Goal: Task Accomplishment & Management: Use online tool/utility

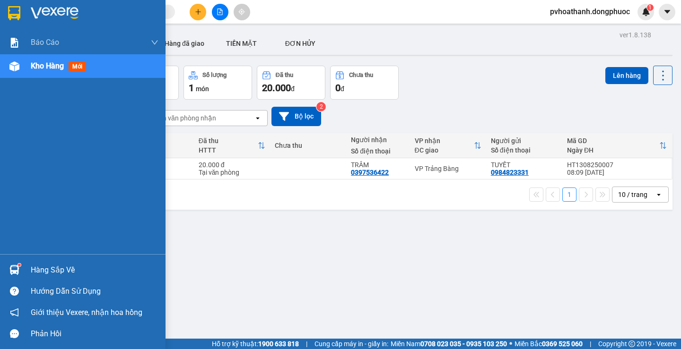
click at [19, 265] on sup at bounding box center [19, 265] width 3 height 3
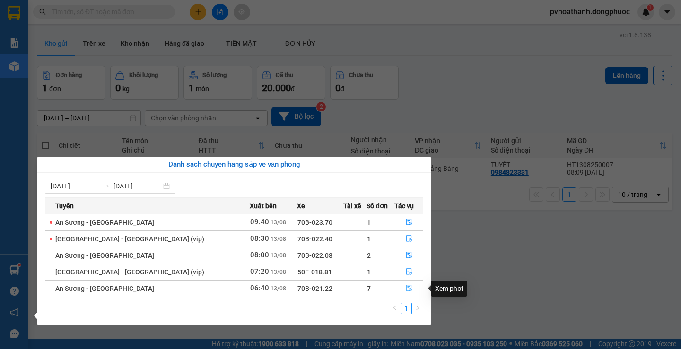
click at [400, 288] on button "button" at bounding box center [409, 288] width 28 height 15
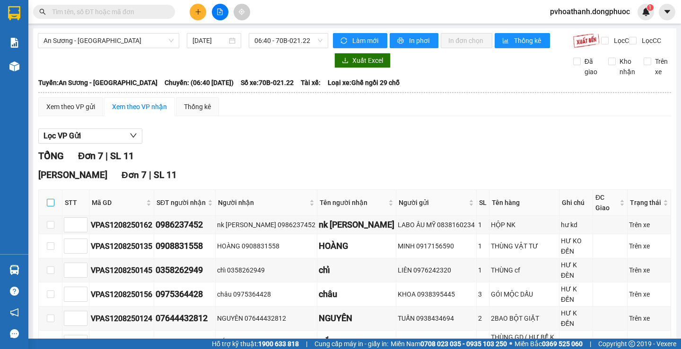
click at [49, 204] on input "checkbox" at bounding box center [51, 203] width 8 height 8
checkbox input "true"
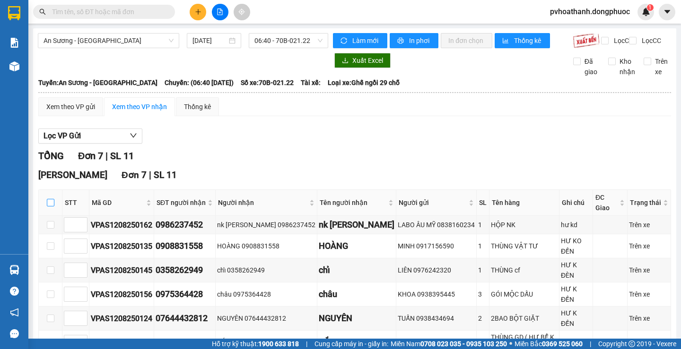
checkbox input "true"
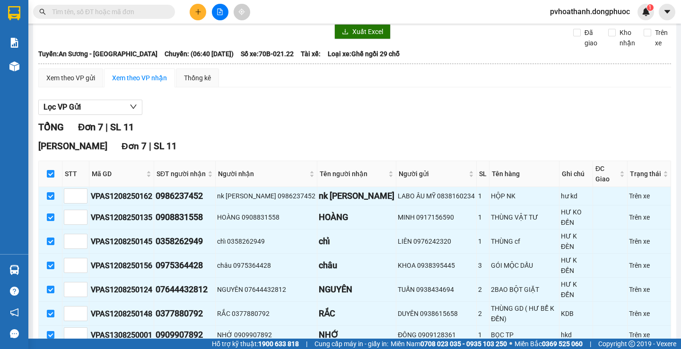
scroll to position [52, 0]
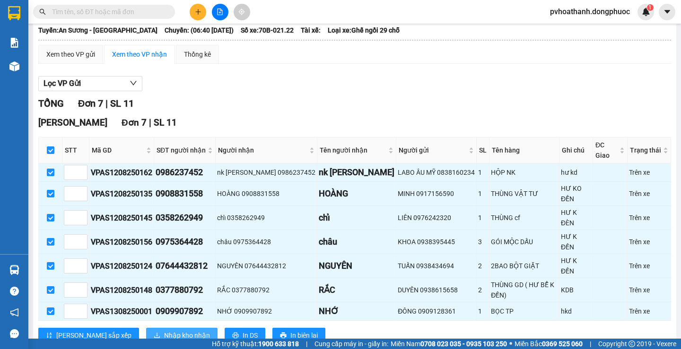
click at [164, 330] on span "Nhập kho nhận" at bounding box center [187, 335] width 46 height 10
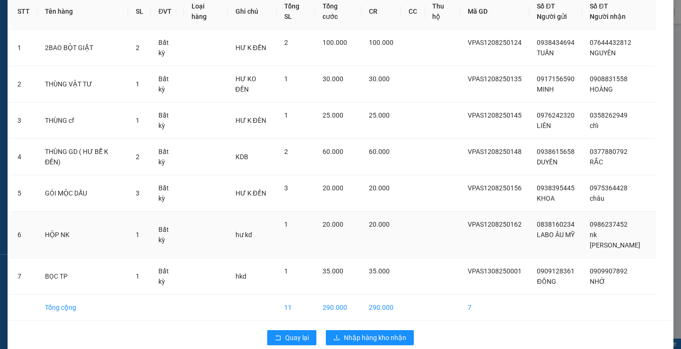
scroll to position [54, 0]
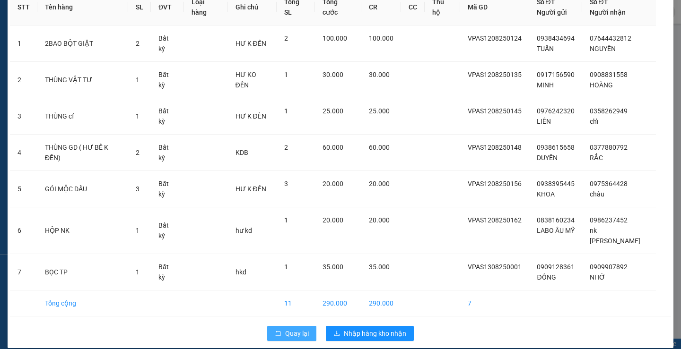
click at [268, 326] on button "Quay lại" at bounding box center [291, 333] width 49 height 15
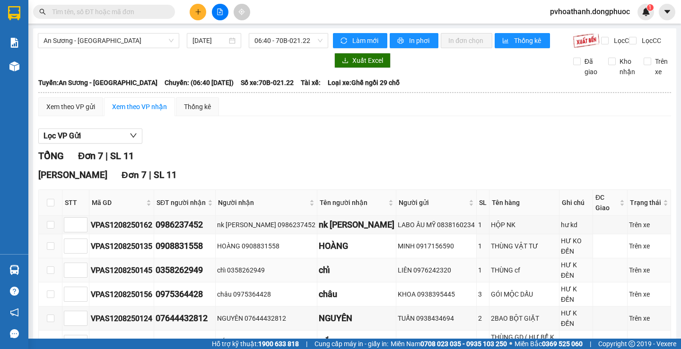
scroll to position [47, 0]
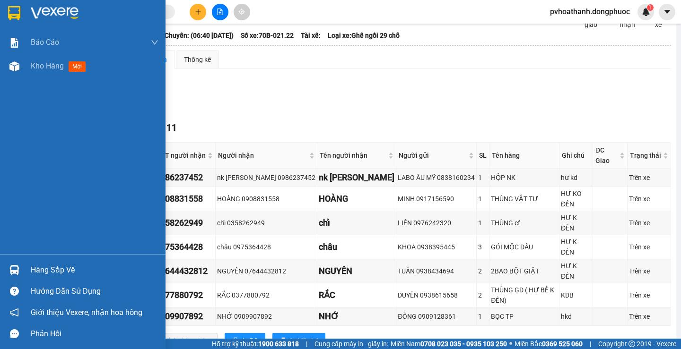
click at [33, 265] on div "Hàng sắp về" at bounding box center [95, 270] width 128 height 14
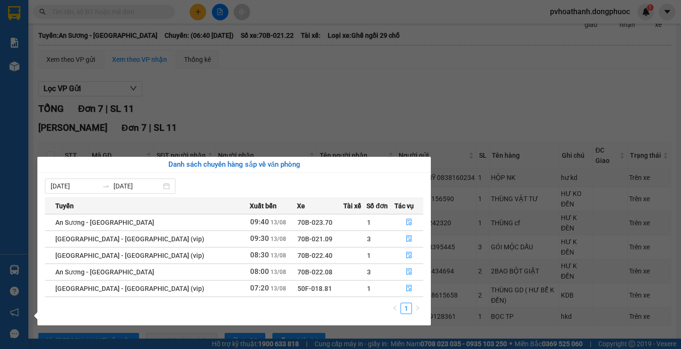
click at [378, 105] on section "Kết quả tìm kiếm ( 0 ) Bộ lọc No Data pvhoathanh.dongphuoc 1 Báo cáo Mẫu 1: Báo…" at bounding box center [340, 174] width 681 height 349
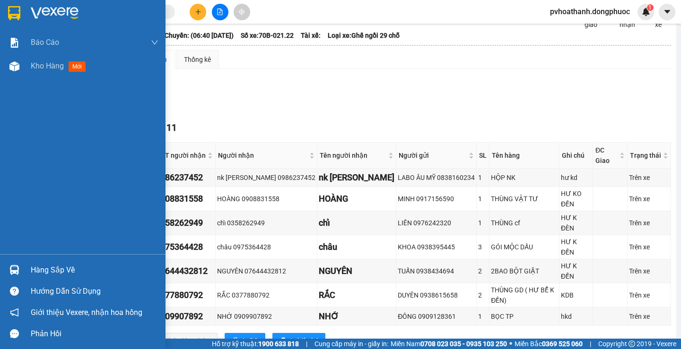
click at [21, 270] on div at bounding box center [14, 270] width 17 height 17
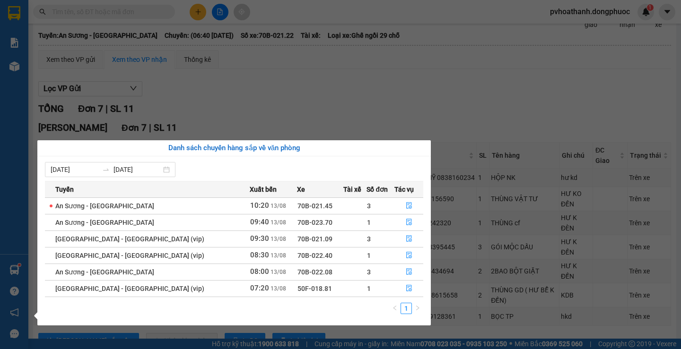
click at [483, 324] on section "Kết quả tìm kiếm ( 0 ) Bộ lọc No Data pvhoathanh.dongphuoc 1 Báo cáo Mẫu 1: Báo…" at bounding box center [340, 174] width 681 height 349
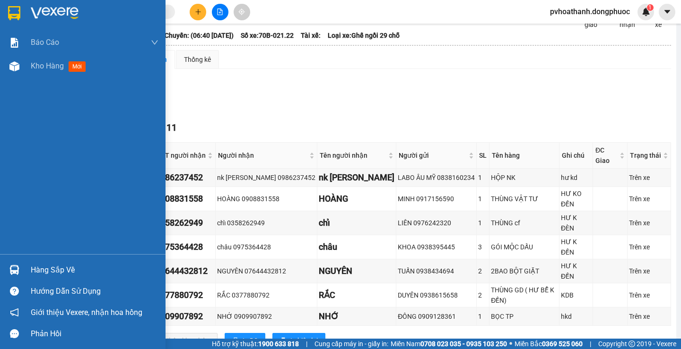
click at [12, 263] on div at bounding box center [14, 270] width 17 height 17
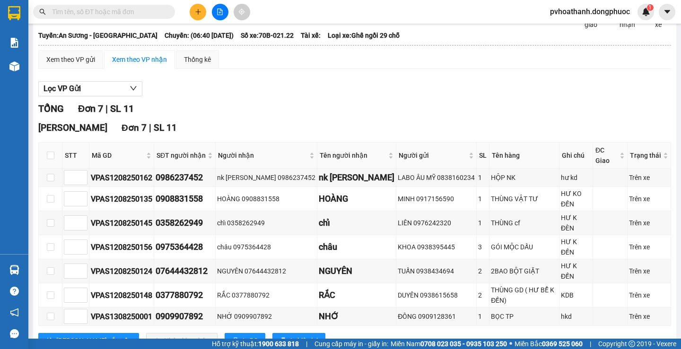
click at [578, 339] on section "Kết quả tìm kiếm ( 0 ) Bộ lọc No Data pvhoathanh.dongphuoc 1 Báo cáo Mẫu 1: Báo…" at bounding box center [340, 174] width 681 height 349
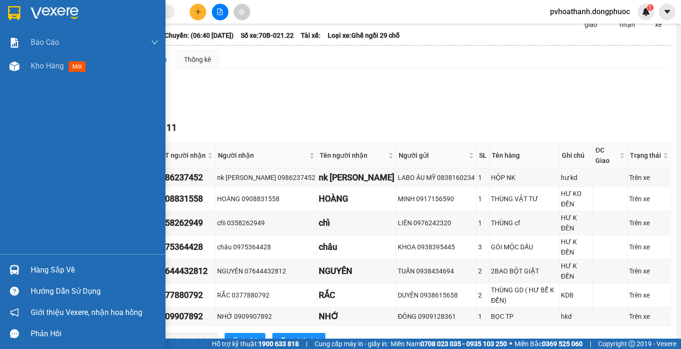
click at [33, 267] on div "Hàng sắp về" at bounding box center [95, 270] width 128 height 14
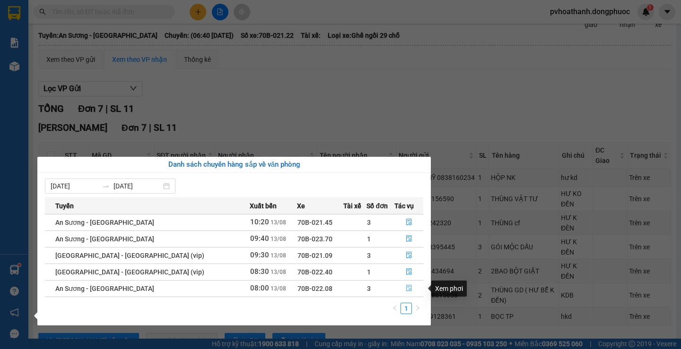
click at [404, 284] on button "button" at bounding box center [409, 288] width 28 height 15
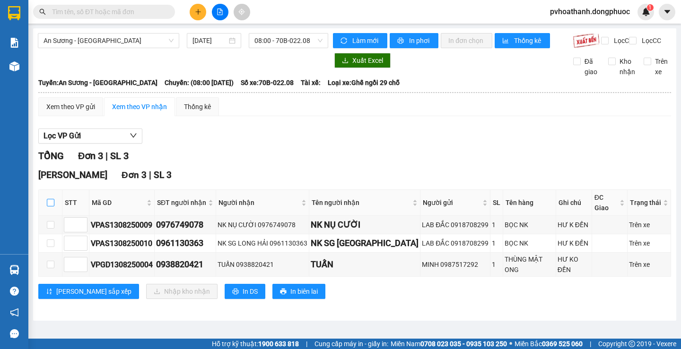
click at [52, 204] on input "checkbox" at bounding box center [51, 203] width 8 height 8
checkbox input "true"
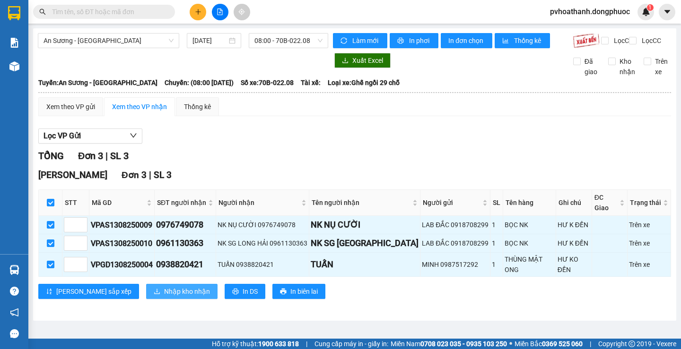
click at [164, 286] on span "Nhập kho nhận" at bounding box center [187, 291] width 46 height 10
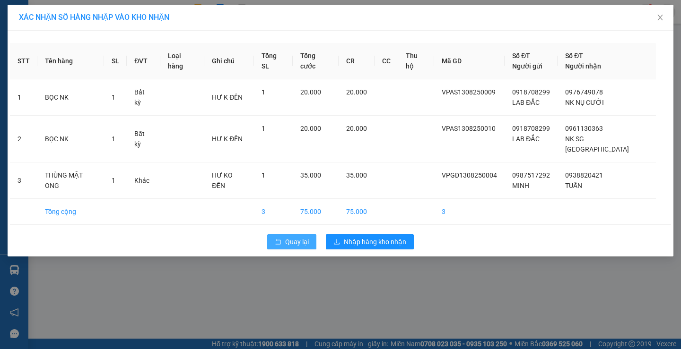
click at [284, 234] on button "Quay lại" at bounding box center [291, 241] width 49 height 15
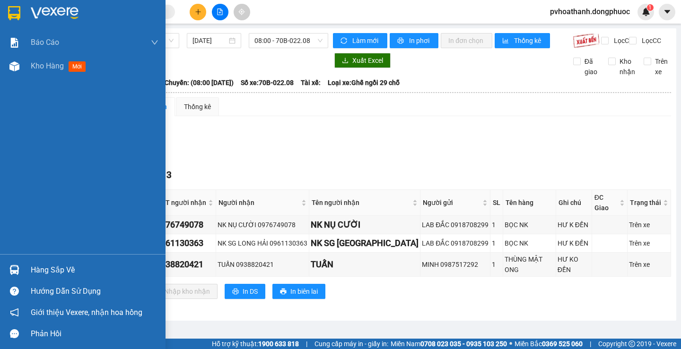
drag, startPoint x: 41, startPoint y: 272, endPoint x: 74, endPoint y: 275, distance: 33.2
click at [42, 272] on div "Hàng sắp về" at bounding box center [95, 270] width 128 height 14
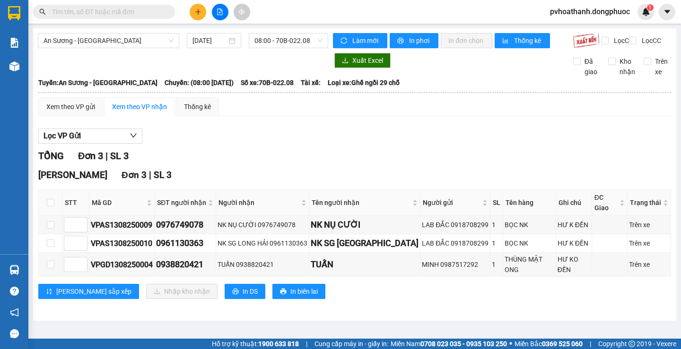
click at [436, 132] on section "Kết quả tìm kiếm ( 0 ) Bộ lọc No Data pvhoathanh.dongphuoc 1 Báo cáo Mẫu 1: Báo…" at bounding box center [340, 174] width 681 height 349
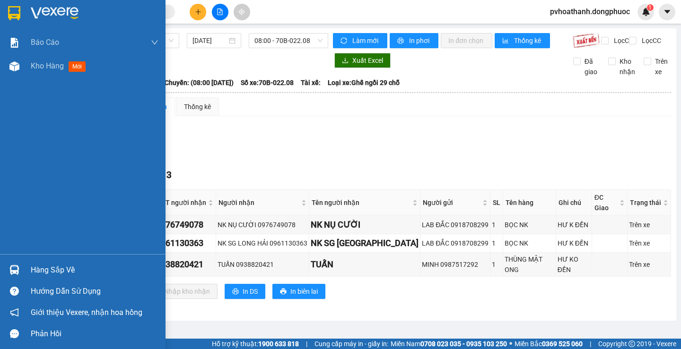
drag, startPoint x: 48, startPoint y: 269, endPoint x: 290, endPoint y: 338, distance: 252.4
click at [48, 269] on div "Hàng sắp về" at bounding box center [95, 270] width 128 height 14
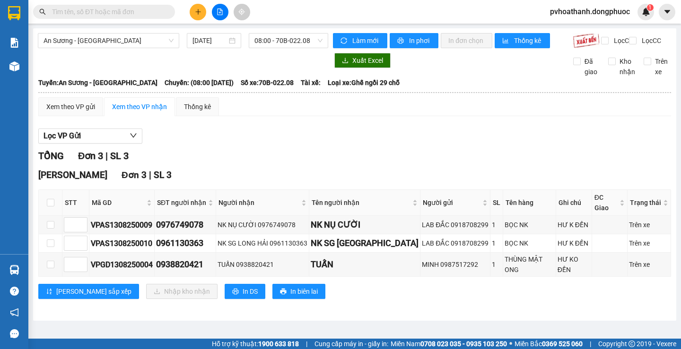
click at [446, 140] on section "Kết quả tìm kiếm ( 0 ) Bộ lọc No Data pvhoathanh.dongphuoc 1 Báo cáo Mẫu 1: Báo…" at bounding box center [340, 174] width 681 height 349
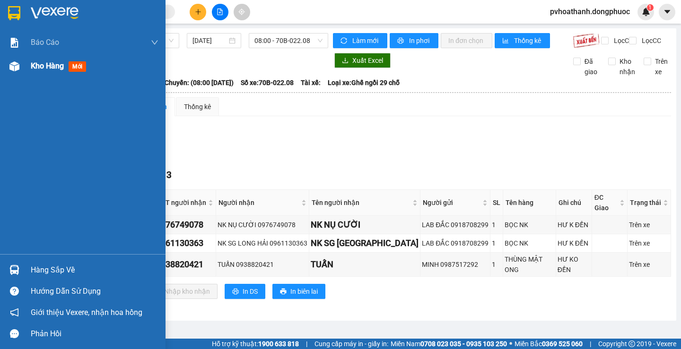
click at [36, 69] on span "Kho hàng" at bounding box center [47, 65] width 33 height 9
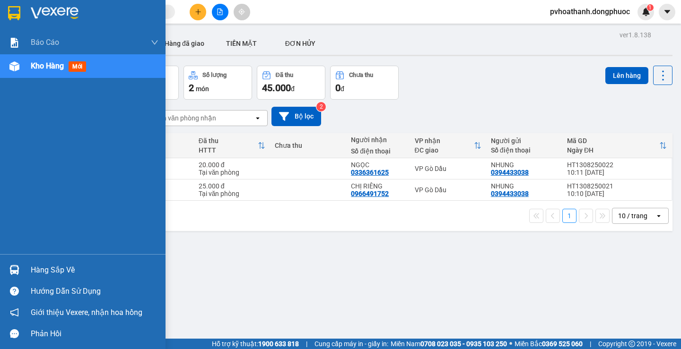
drag, startPoint x: 50, startPoint y: 267, endPoint x: 80, endPoint y: 269, distance: 29.8
click at [51, 267] on div "Hàng sắp về" at bounding box center [95, 270] width 128 height 14
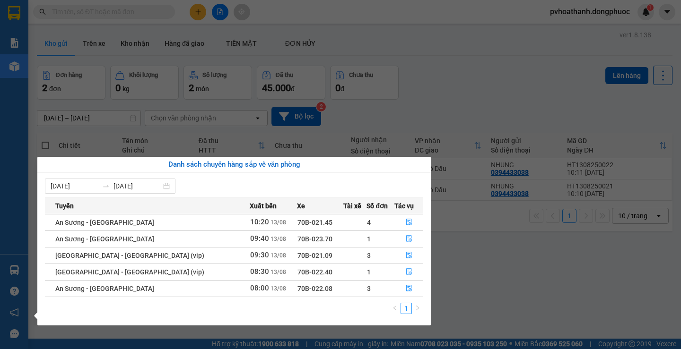
drag, startPoint x: 501, startPoint y: 281, endPoint x: 382, endPoint y: 158, distance: 170.8
click at [495, 283] on section "Kết quả tìm kiếm ( 0 ) Bộ lọc No Data pvhoathanh.dongphuoc 1 Báo cáo Mẫu 1: Báo…" at bounding box center [340, 174] width 681 height 349
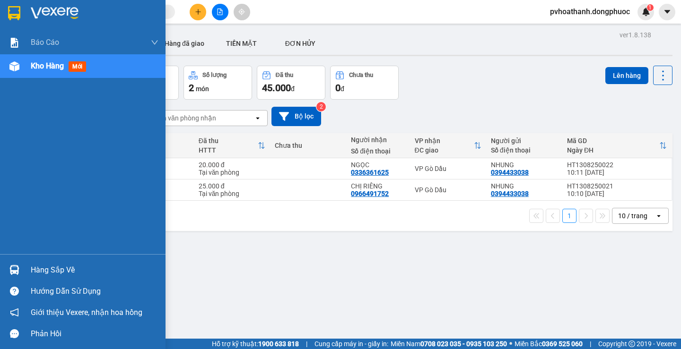
drag, startPoint x: 55, startPoint y: 272, endPoint x: 90, endPoint y: 277, distance: 35.4
click at [55, 273] on div "Hàng sắp về" at bounding box center [95, 270] width 128 height 14
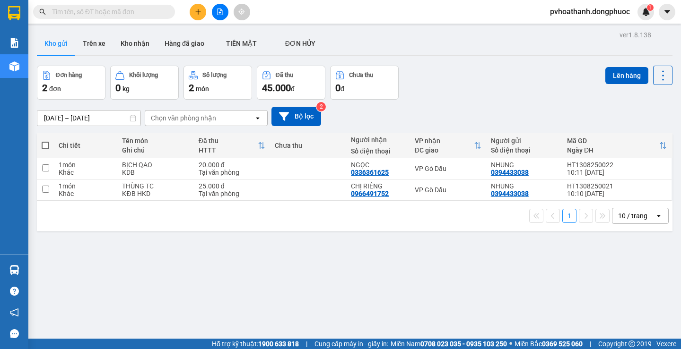
drag, startPoint x: 505, startPoint y: 311, endPoint x: 414, endPoint y: 265, distance: 101.9
click at [505, 312] on section "Kết quả tìm kiếm ( 0 ) Bộ lọc No Data pvhoathanh.dongphuoc 1 Báo cáo Mẫu 1: Báo…" at bounding box center [340, 174] width 681 height 349
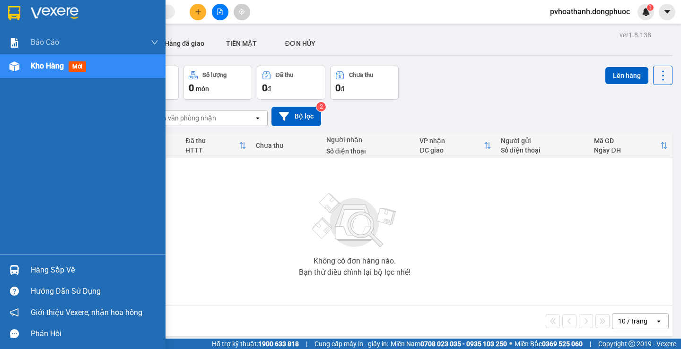
click at [53, 265] on div "Hàng sắp về" at bounding box center [95, 270] width 128 height 14
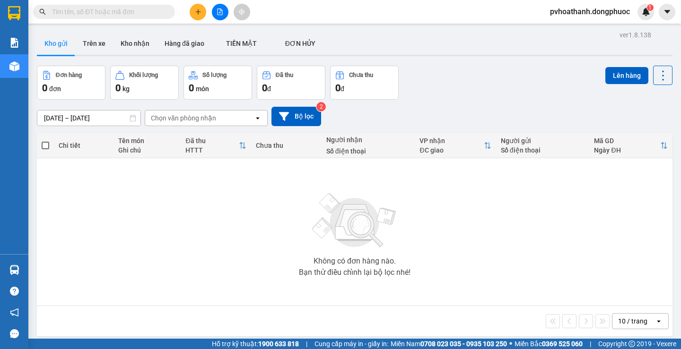
drag, startPoint x: 486, startPoint y: 244, endPoint x: 478, endPoint y: 237, distance: 9.7
click at [483, 242] on section "Kết quả tìm kiếm ( 0 ) Bộ lọc No Data pvhoathanh.dongphuoc 1 Báo cáo Mẫu 1: Báo…" at bounding box center [340, 174] width 681 height 349
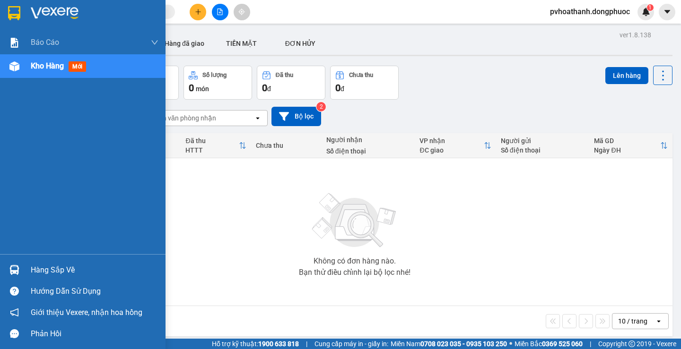
click at [21, 273] on div at bounding box center [14, 270] width 17 height 17
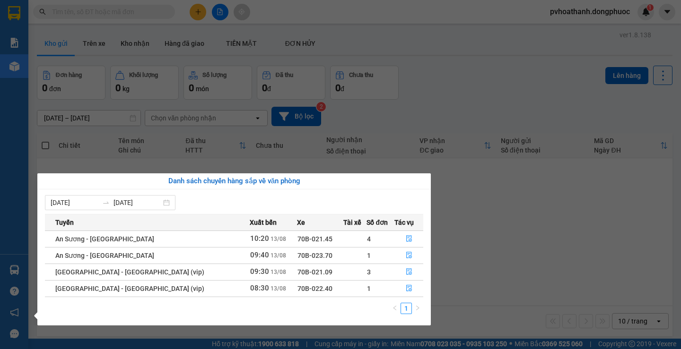
click at [490, 256] on section "Kết quả tìm kiếm ( 0 ) Bộ lọc No Data pvhoathanh.dongphuoc 1 Báo cáo Mẫu 1: Báo…" at bounding box center [340, 174] width 681 height 349
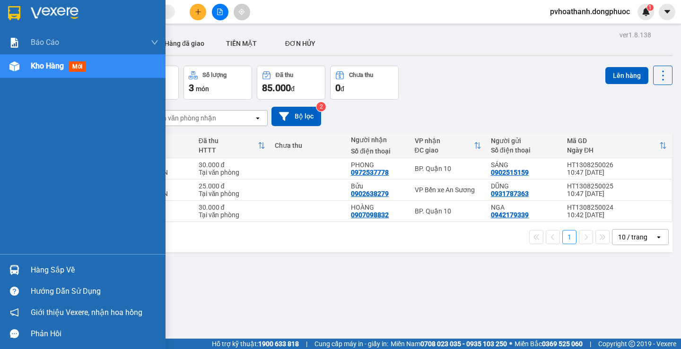
click at [28, 268] on div "Hàng sắp về" at bounding box center [82, 270] width 165 height 21
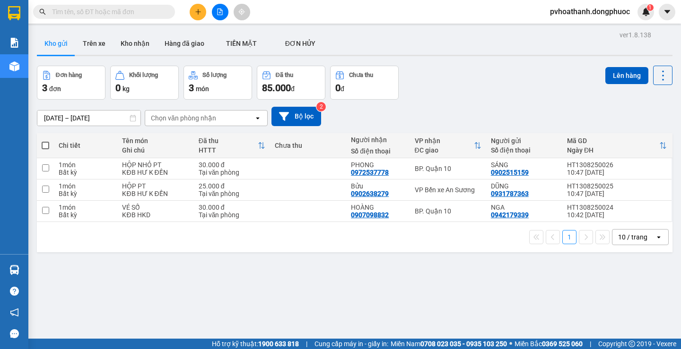
click at [557, 315] on section "Kết quả tìm kiếm ( 0 ) Bộ lọc No Data pvhoathanh.dongphuoc 1 Báo cáo Mẫu 1: Báo…" at bounding box center [340, 174] width 681 height 349
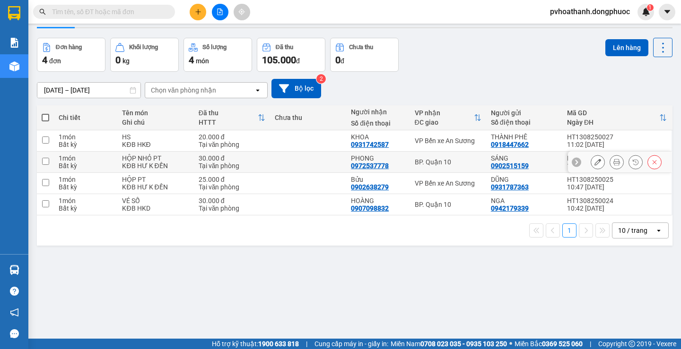
scroll to position [43, 0]
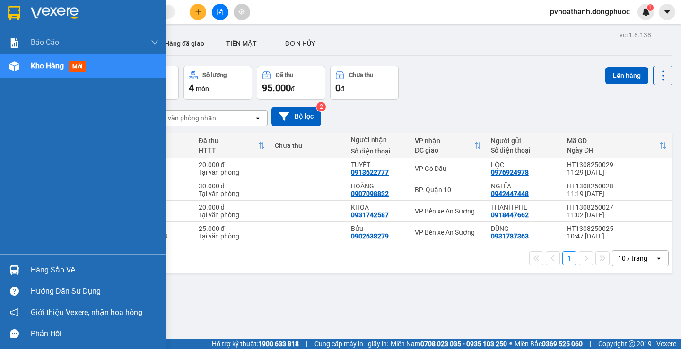
click at [50, 277] on div "Hàng sắp về" at bounding box center [95, 270] width 128 height 14
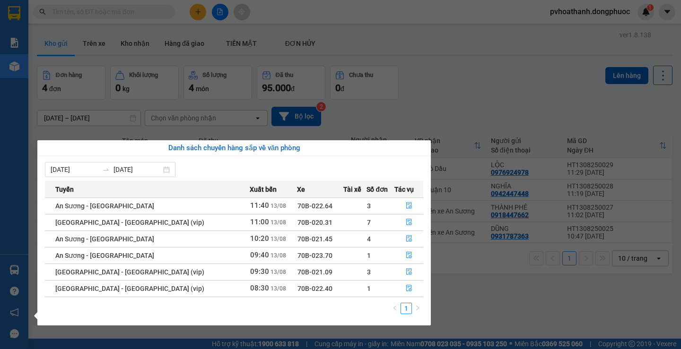
click at [489, 92] on section "Kết quả tìm kiếm ( 0 ) Bộ lọc No Data pvhoathanh.dongphuoc 1 Báo cáo Mẫu 1: Báo…" at bounding box center [340, 174] width 681 height 349
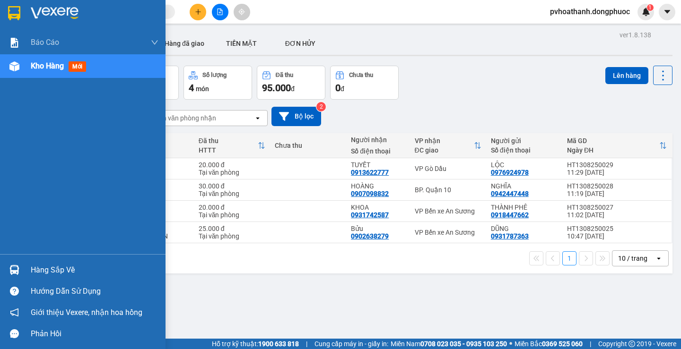
click at [34, 261] on div "Hàng sắp về" at bounding box center [82, 270] width 165 height 21
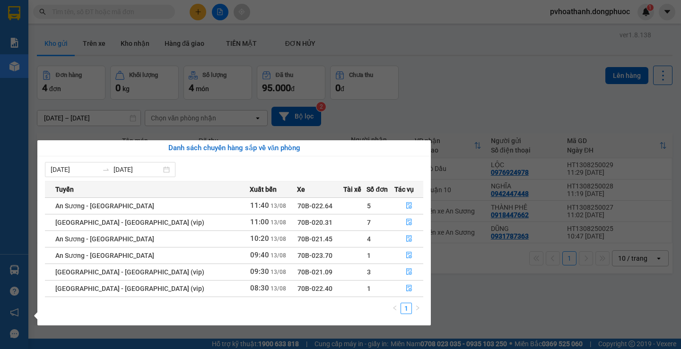
click at [513, 315] on section "Kết quả tìm kiếm ( 0 ) Bộ lọc No Data pvhoathanh.dongphuoc 1 Báo cáo Mẫu 1: Báo…" at bounding box center [340, 174] width 681 height 349
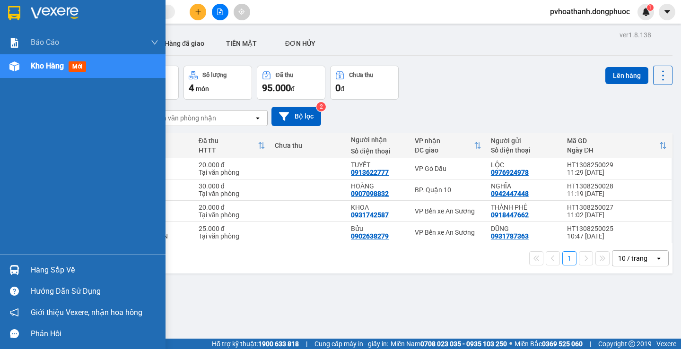
click at [46, 264] on div "Hàng sắp về" at bounding box center [95, 270] width 128 height 14
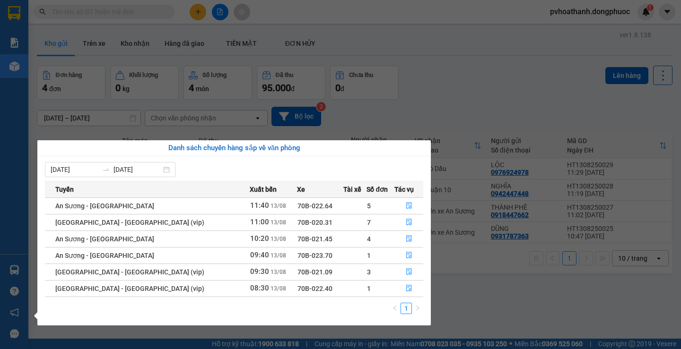
click at [492, 295] on section "Kết quả tìm kiếm ( 0 ) Bộ lọc No Data pvhoathanh.dongphuoc 1 Báo cáo Mẫu 1: Báo…" at bounding box center [340, 174] width 681 height 349
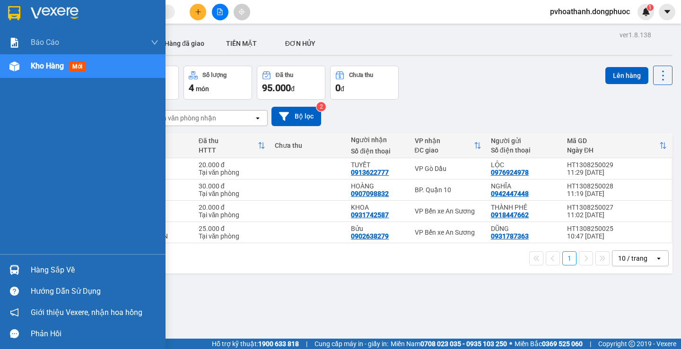
click at [38, 274] on div "Hàng sắp về" at bounding box center [95, 270] width 128 height 14
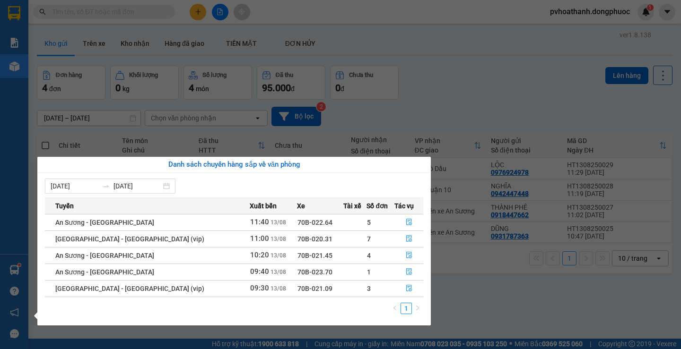
click at [507, 307] on section "Kết quả tìm kiếm ( 0 ) Bộ lọc No Data pvhoathanh.dongphuoc 1 Báo cáo Mẫu 1: Báo…" at bounding box center [340, 174] width 681 height 349
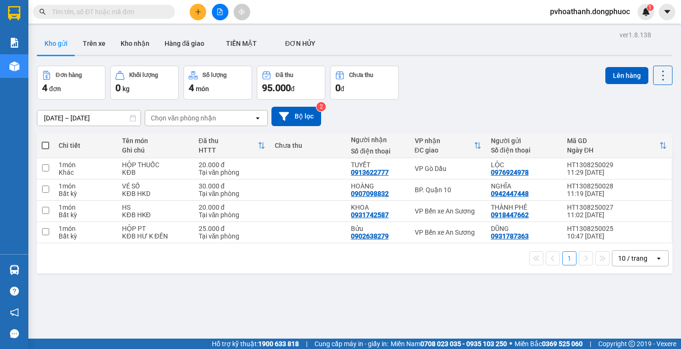
click at [30, 269] on main "ver 1.8.138 Kho gửi Trên xe Kho nhận Hàng đã giao TIỀN MẶT ĐƠN HỦY Đơn hàng 4…" at bounding box center [340, 169] width 681 height 339
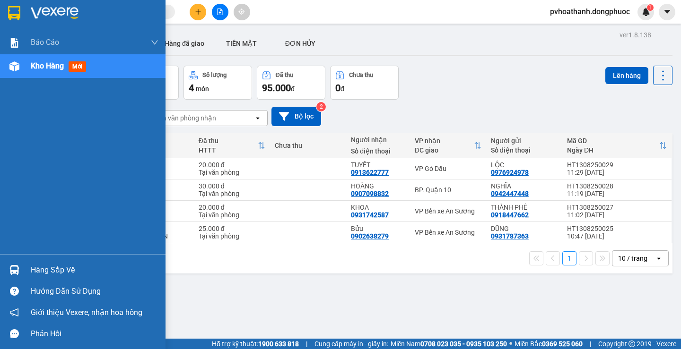
click at [23, 269] on div "Hàng sắp về" at bounding box center [82, 270] width 165 height 21
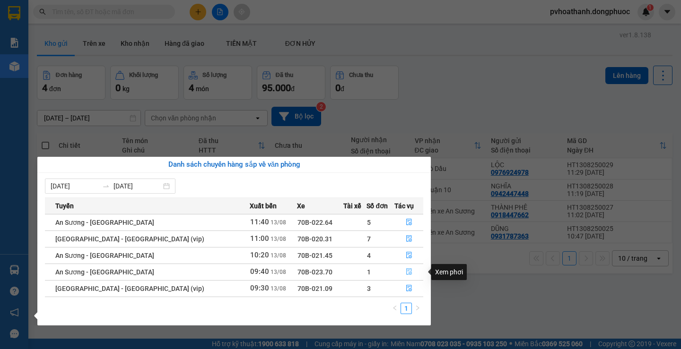
click at [408, 272] on icon "file-done" at bounding box center [409, 272] width 7 height 7
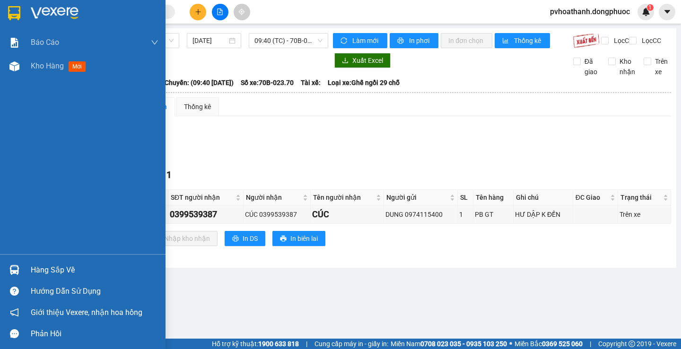
click at [51, 272] on div "Hàng sắp về" at bounding box center [95, 270] width 128 height 14
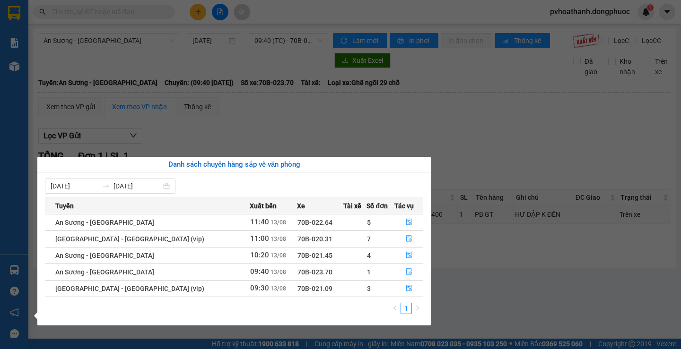
click at [416, 113] on section "Kết quả tìm kiếm ( 0 ) Bộ lọc No Data pvhoathanh.dongphuoc 1 Báo cáo Mẫu 1: Báo…" at bounding box center [340, 174] width 681 height 349
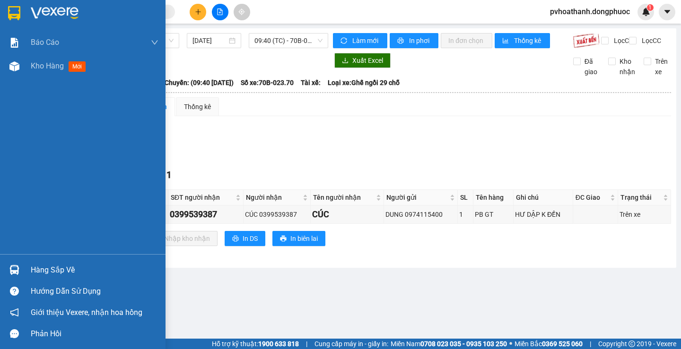
click at [15, 275] on div at bounding box center [14, 270] width 17 height 17
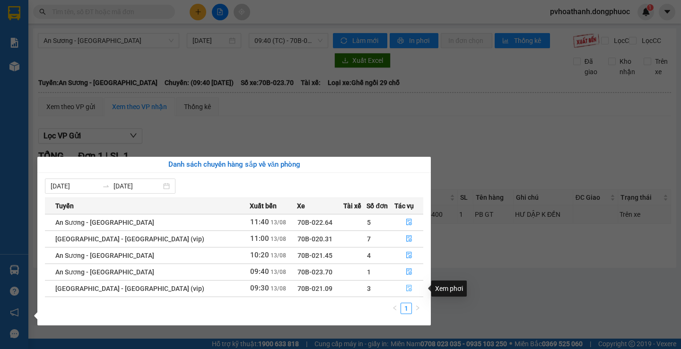
drag, startPoint x: 408, startPoint y: 288, endPoint x: 419, endPoint y: 296, distance: 13.5
click at [408, 288] on button "button" at bounding box center [409, 288] width 28 height 15
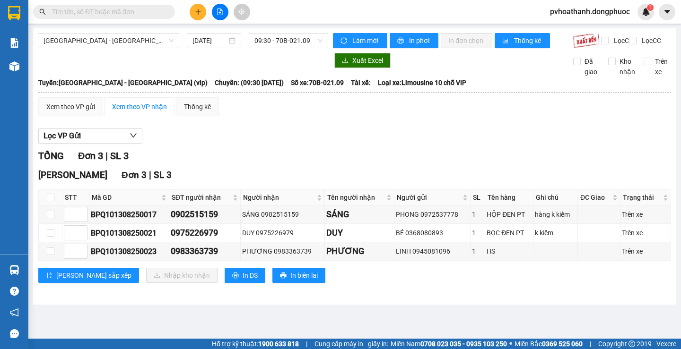
click at [59, 206] on th at bounding box center [51, 198] width 24 height 16
click at [46, 206] on th at bounding box center [51, 198] width 24 height 16
click at [49, 201] on input "checkbox" at bounding box center [51, 198] width 8 height 8
checkbox input "true"
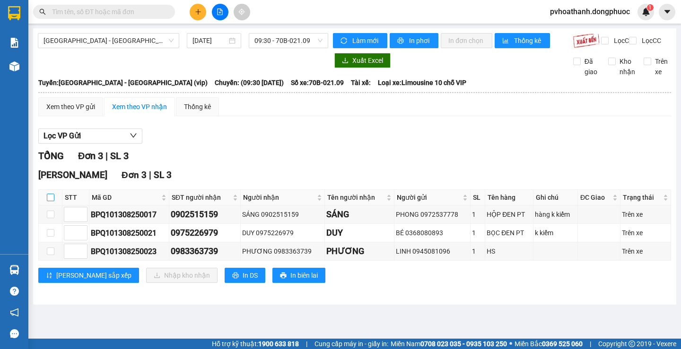
checkbox input "true"
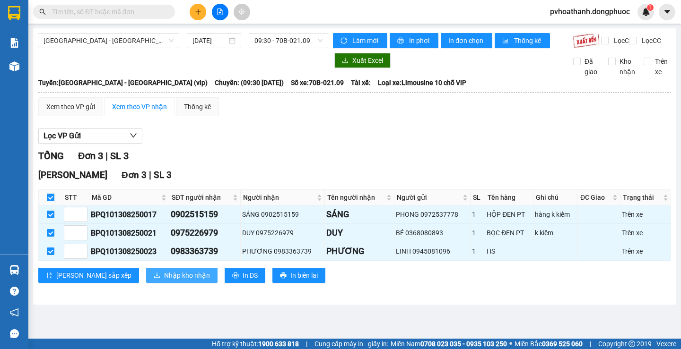
click at [164, 278] on span "Nhập kho nhận" at bounding box center [187, 275] width 46 height 10
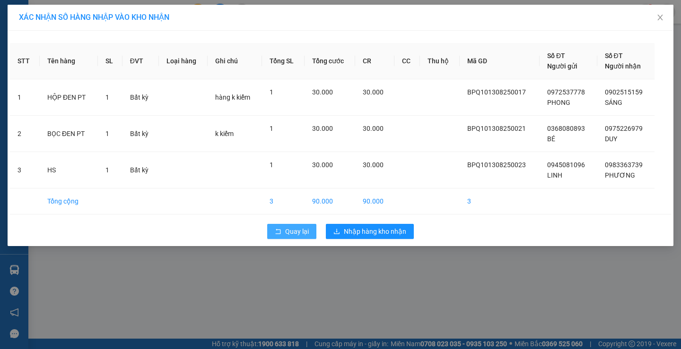
click at [273, 230] on button "Quay lại" at bounding box center [291, 231] width 49 height 15
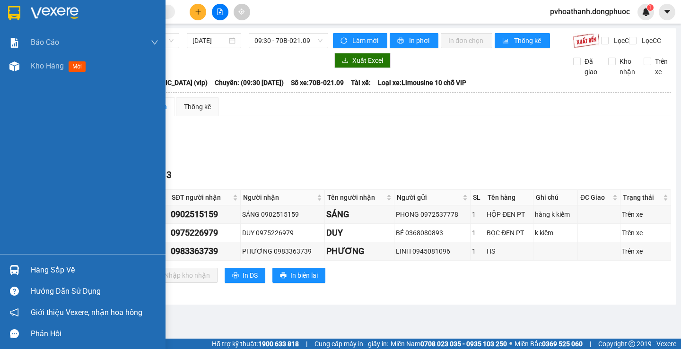
click at [18, 272] on img at bounding box center [14, 270] width 10 height 10
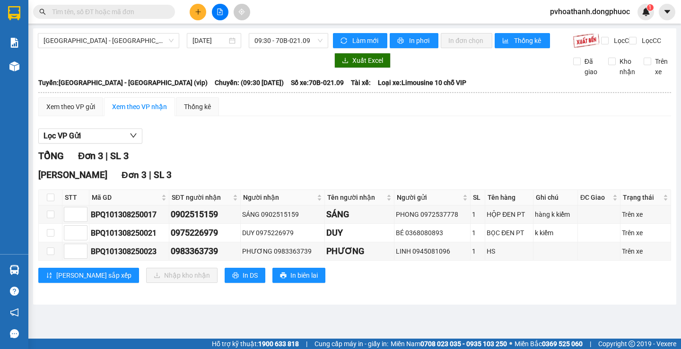
click at [521, 315] on section "Kết quả tìm kiếm ( 0 ) Bộ lọc No Data pvhoathanh.dongphuoc 1 Báo cáo Mẫu 1: Báo…" at bounding box center [340, 174] width 681 height 349
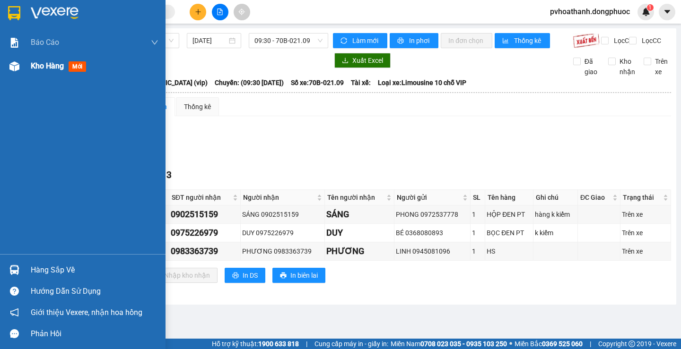
click at [51, 69] on span "Kho hàng" at bounding box center [47, 65] width 33 height 9
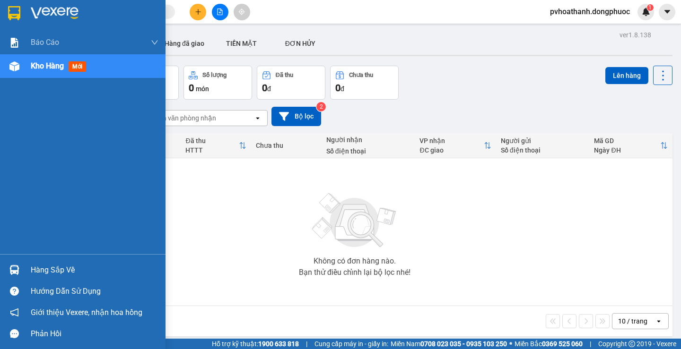
drag, startPoint x: 24, startPoint y: 264, endPoint x: 80, endPoint y: 265, distance: 56.3
click at [24, 264] on div "Hàng sắp về" at bounding box center [82, 270] width 165 height 21
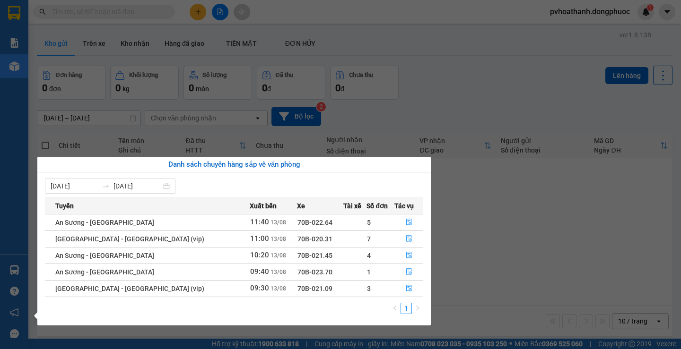
click at [531, 291] on section "Kết quả tìm kiếm ( 0 ) Bộ lọc No Data pvhoathanh.dongphuoc 1 Báo cáo Mẫu 1: Báo…" at bounding box center [340, 174] width 681 height 349
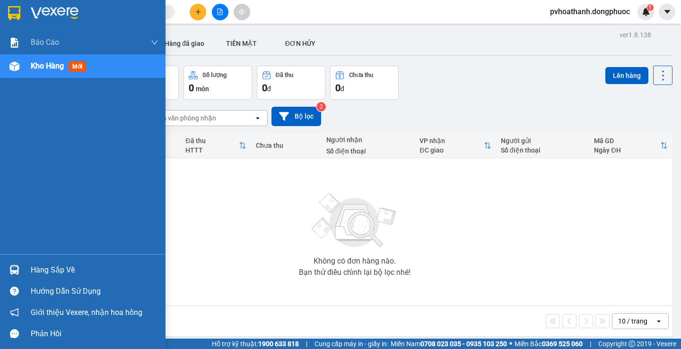
click at [105, 270] on div "Hàng sắp về" at bounding box center [95, 270] width 128 height 14
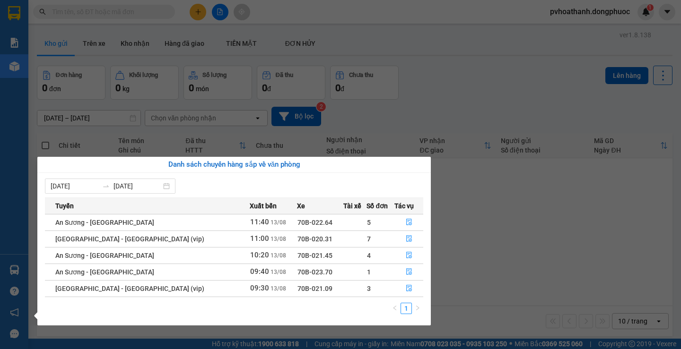
click at [56, 269] on span "An Sương - [GEOGRAPHIC_DATA]" at bounding box center [104, 273] width 99 height 8
click at [568, 293] on section "Kết quả tìm kiếm ( 0 ) Bộ lọc No Data pvhoathanh.dongphuoc 1 Báo cáo Mẫu 1: Báo…" at bounding box center [340, 174] width 681 height 349
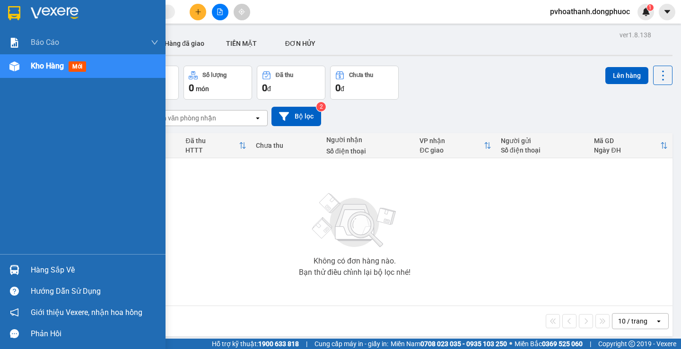
drag, startPoint x: 25, startPoint y: 270, endPoint x: 68, endPoint y: 268, distance: 43.1
click at [25, 270] on div "Hàng sắp về" at bounding box center [82, 270] width 165 height 21
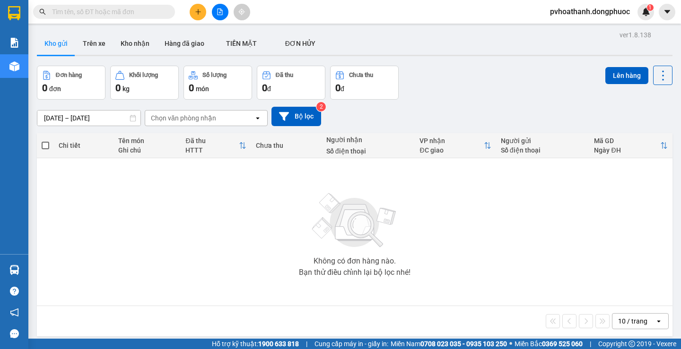
click at [505, 283] on section "Kết quả tìm kiếm ( 0 ) Bộ lọc No Data pvhoathanh.dongphuoc 1 Báo cáo Mẫu 1: Báo…" at bounding box center [340, 174] width 681 height 349
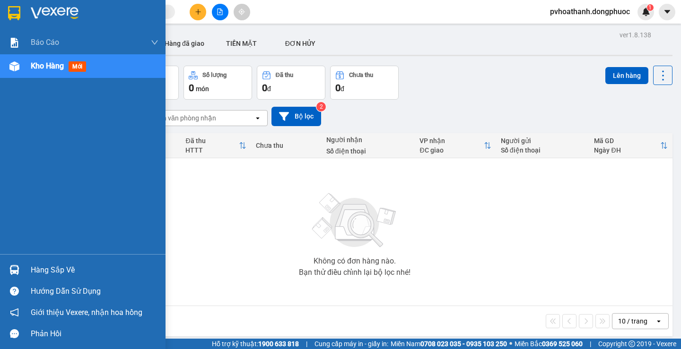
click at [36, 275] on div "Hàng sắp về" at bounding box center [95, 270] width 128 height 14
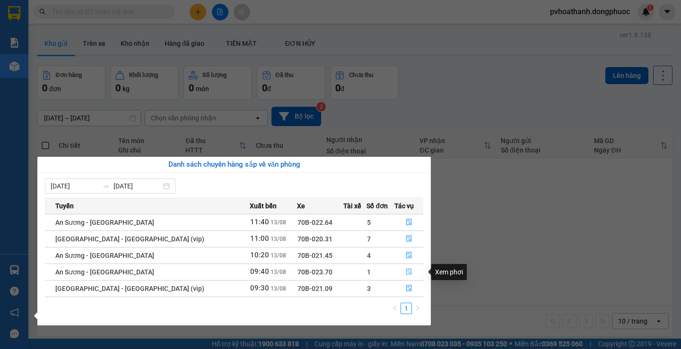
click at [406, 274] on icon "file-done" at bounding box center [409, 272] width 6 height 7
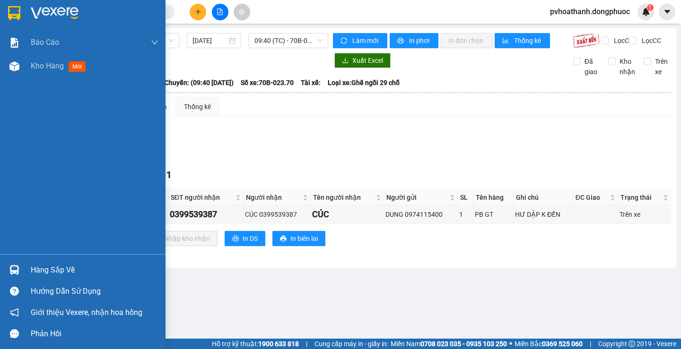
click at [26, 269] on div "Hàng sắp về" at bounding box center [82, 270] width 165 height 21
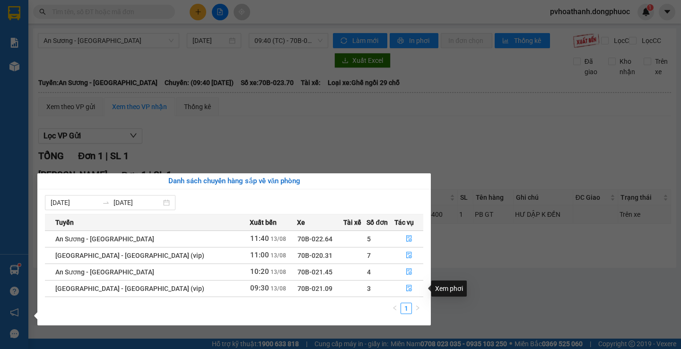
click at [498, 297] on section "Kết quả tìm kiếm ( 0 ) Bộ lọc No Data pvhoathanh.dongphuoc 1 Báo cáo Mẫu 1: Báo…" at bounding box center [340, 174] width 681 height 349
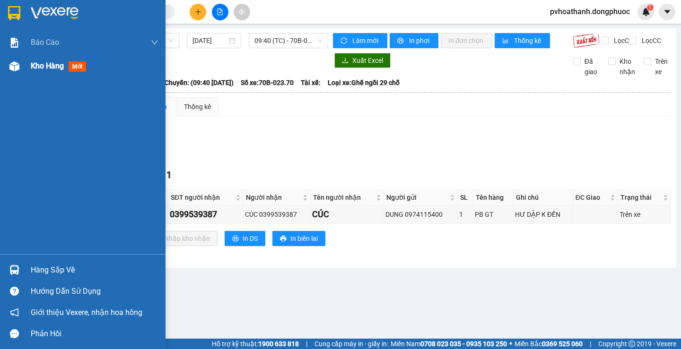
click at [38, 69] on span "Kho hàng" at bounding box center [47, 65] width 33 height 9
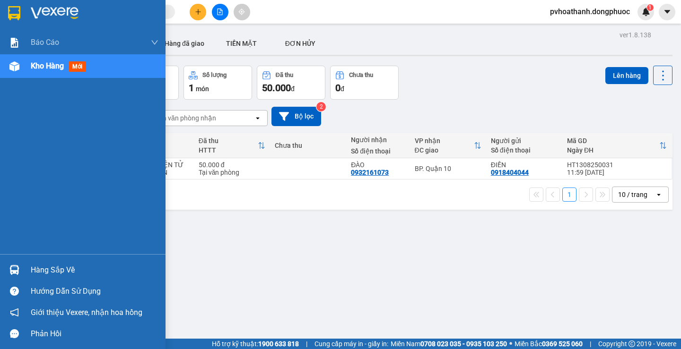
click at [57, 275] on div "Hàng sắp về" at bounding box center [95, 270] width 128 height 14
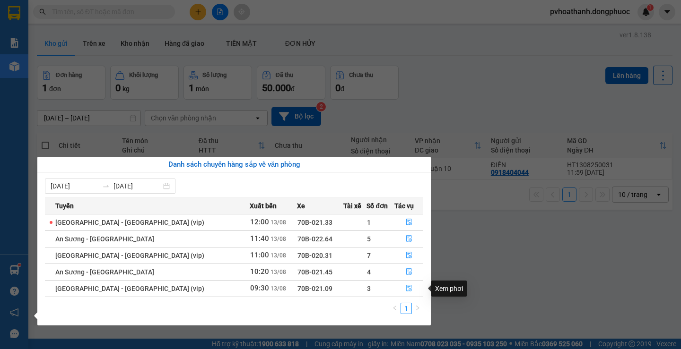
click at [406, 288] on icon "file-done" at bounding box center [409, 288] width 7 height 7
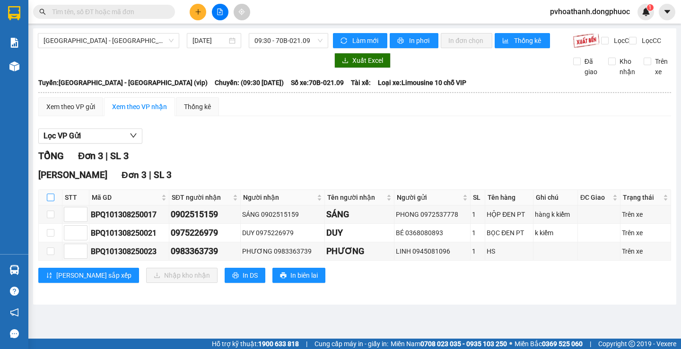
click at [49, 201] on input "checkbox" at bounding box center [51, 198] width 8 height 8
checkbox input "true"
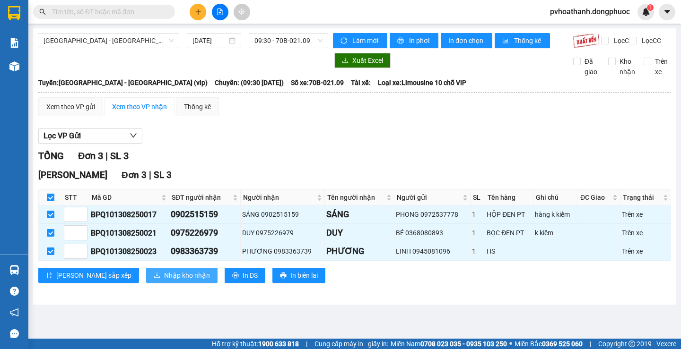
click at [154, 279] on icon "download" at bounding box center [157, 275] width 7 height 7
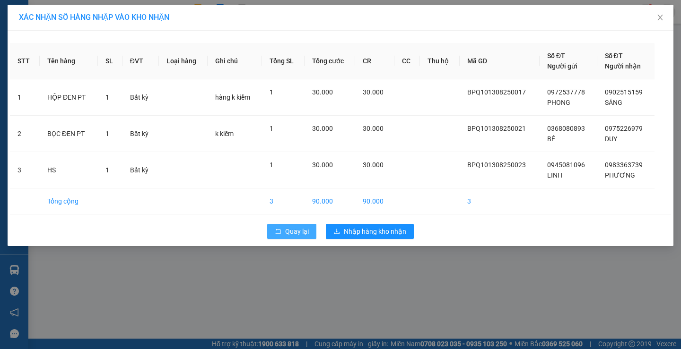
click at [280, 233] on icon "rollback" at bounding box center [278, 231] width 5 height 5
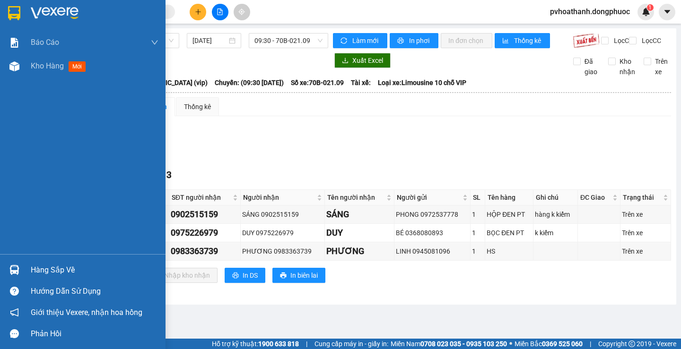
click at [37, 261] on div "Hàng sắp về" at bounding box center [82, 270] width 165 height 21
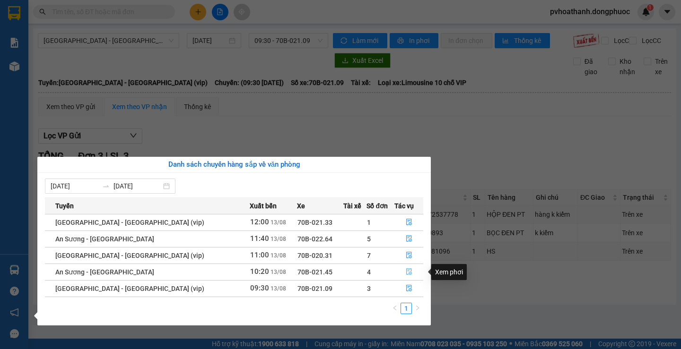
click at [406, 273] on icon "file-done" at bounding box center [409, 272] width 7 height 7
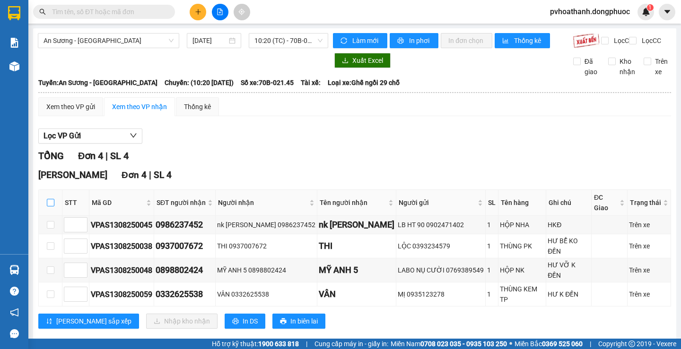
click at [50, 206] on input "checkbox" at bounding box center [51, 203] width 8 height 8
checkbox input "true"
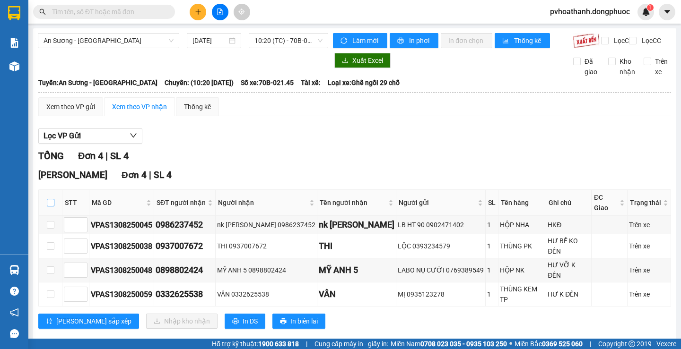
checkbox input "true"
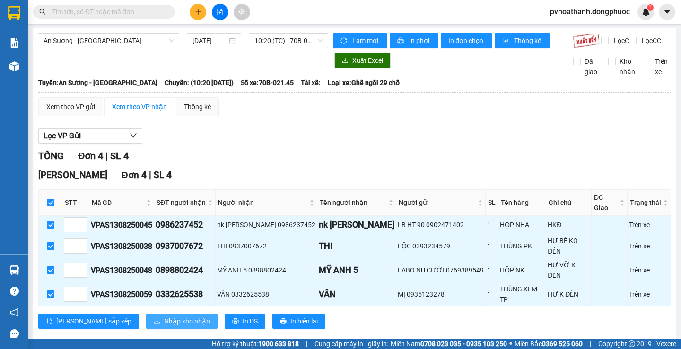
click at [154, 318] on icon "download" at bounding box center [157, 321] width 7 height 7
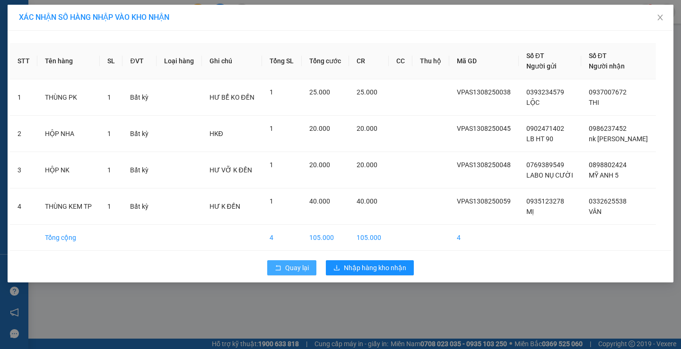
click at [277, 270] on icon "rollback" at bounding box center [278, 268] width 7 height 7
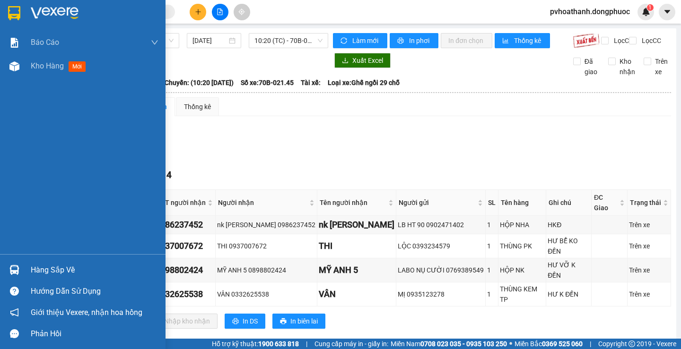
click at [28, 265] on div "Hàng sắp về" at bounding box center [82, 270] width 165 height 21
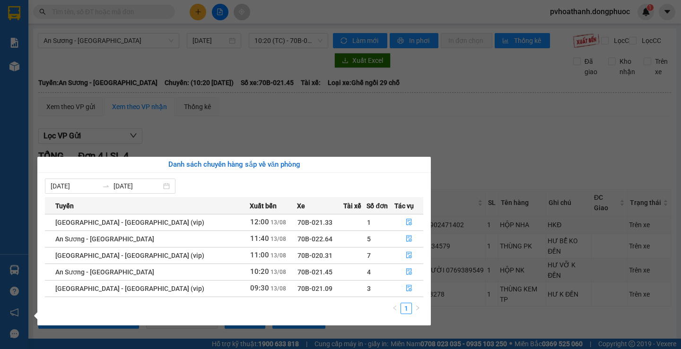
click at [485, 169] on section "Kết quả tìm kiếm ( 0 ) Bộ lọc No Data pvhoathanh.dongphuoc 1 Báo cáo Mẫu 1: Báo…" at bounding box center [340, 174] width 681 height 349
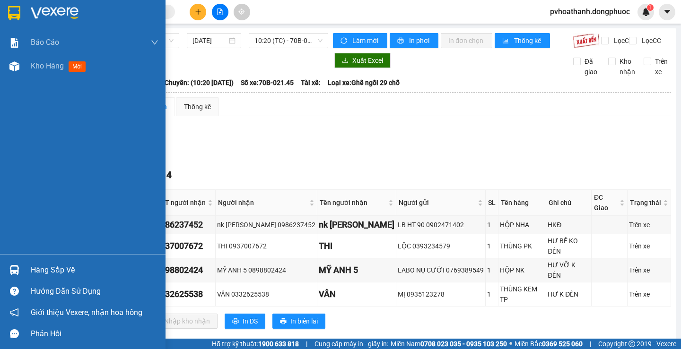
click at [13, 269] on img at bounding box center [14, 270] width 10 height 10
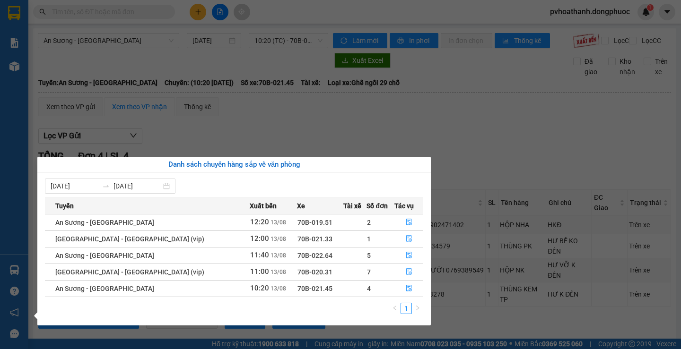
click at [492, 165] on section "Kết quả tìm kiếm ( 0 ) Bộ lọc No Data pvhoathanh.dongphuoc 1 Báo cáo Mẫu 1: Báo…" at bounding box center [340, 174] width 681 height 349
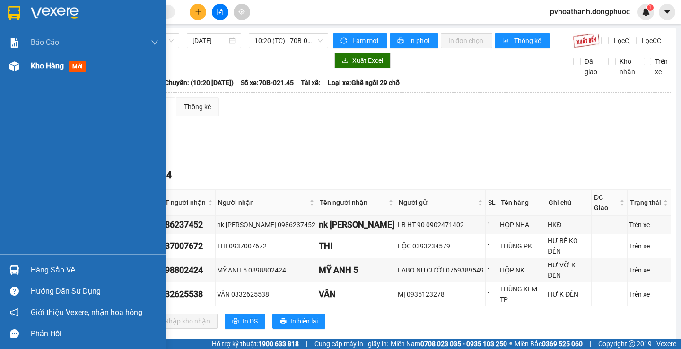
click at [50, 68] on span "Kho hàng" at bounding box center [47, 65] width 33 height 9
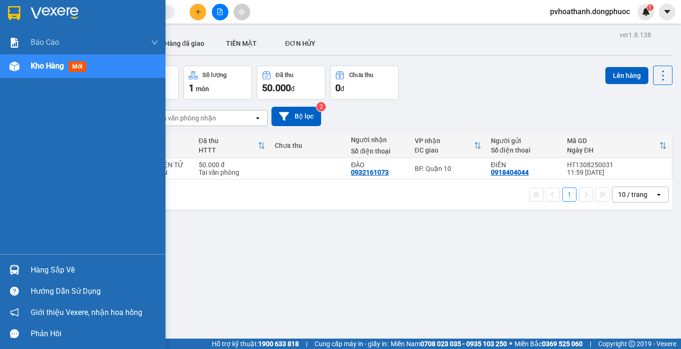
click at [17, 264] on div at bounding box center [14, 270] width 17 height 17
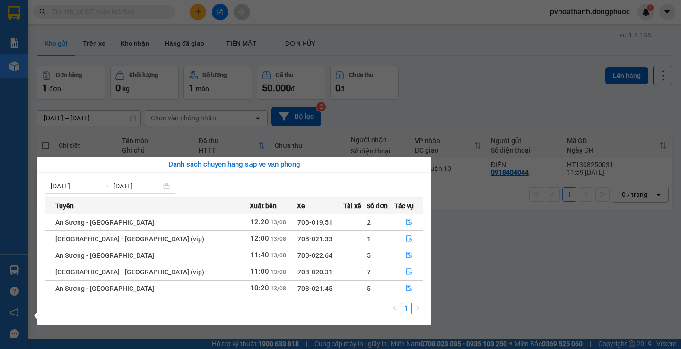
click at [515, 306] on section "Kết quả tìm kiếm ( 0 ) Bộ lọc No Data pvhoathanh.dongphuoc 1 Báo cáo Mẫu 1: Báo…" at bounding box center [340, 174] width 681 height 349
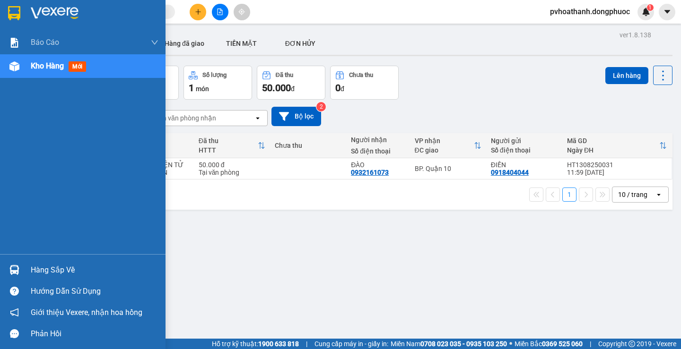
click at [27, 269] on div "Hàng sắp về" at bounding box center [82, 270] width 165 height 21
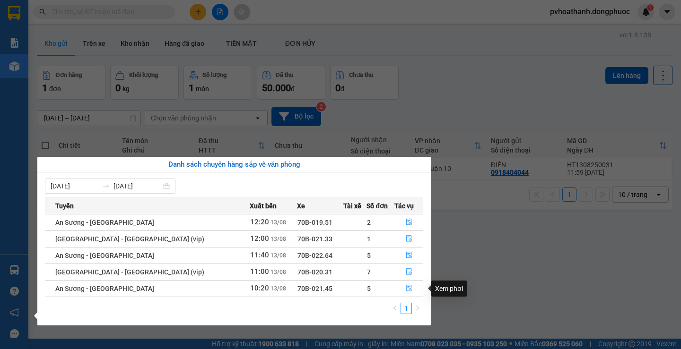
click at [408, 288] on button "button" at bounding box center [409, 288] width 28 height 15
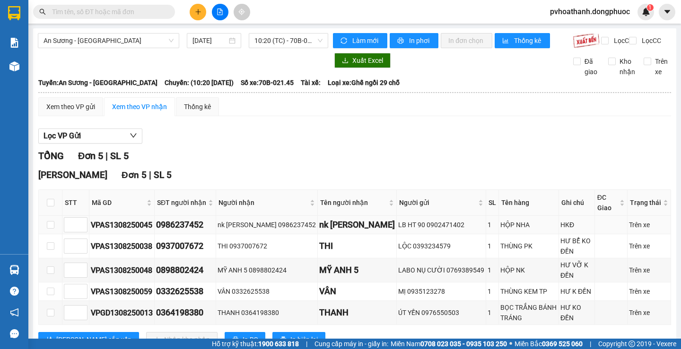
scroll to position [37, 0]
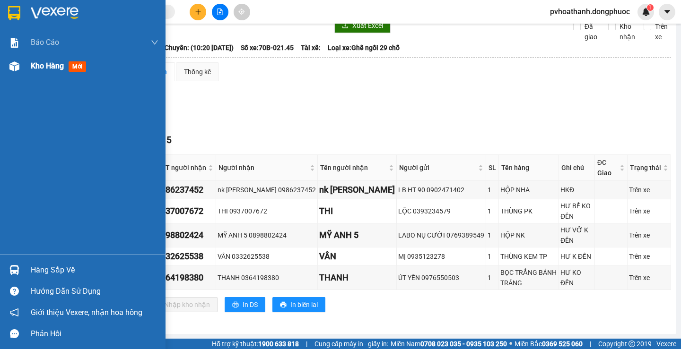
click at [49, 75] on div "Kho hàng mới" at bounding box center [95, 66] width 128 height 24
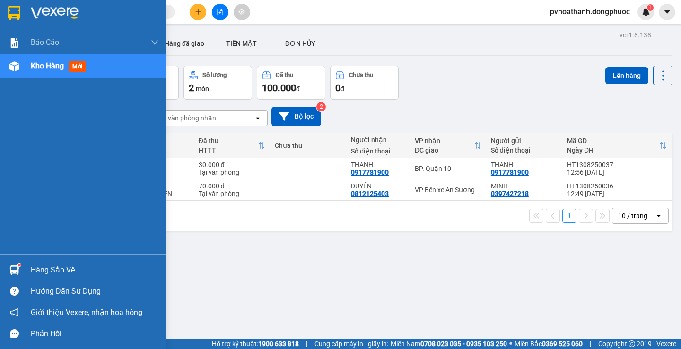
click at [40, 271] on div "Hàng sắp về" at bounding box center [95, 270] width 128 height 14
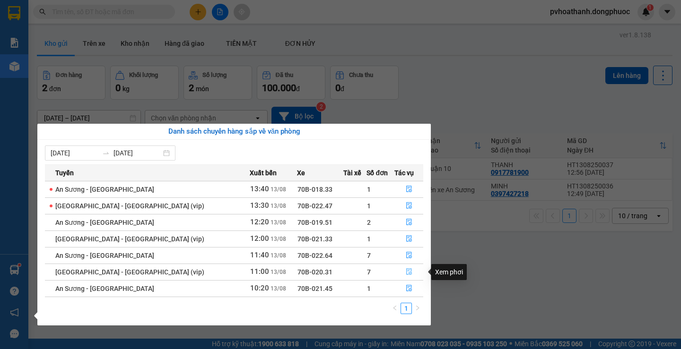
click at [406, 272] on icon "file-done" at bounding box center [409, 272] width 7 height 7
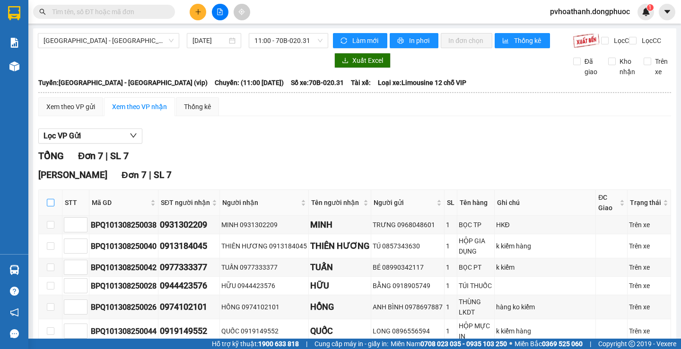
click at [51, 207] on input "checkbox" at bounding box center [51, 203] width 8 height 8
checkbox input "true"
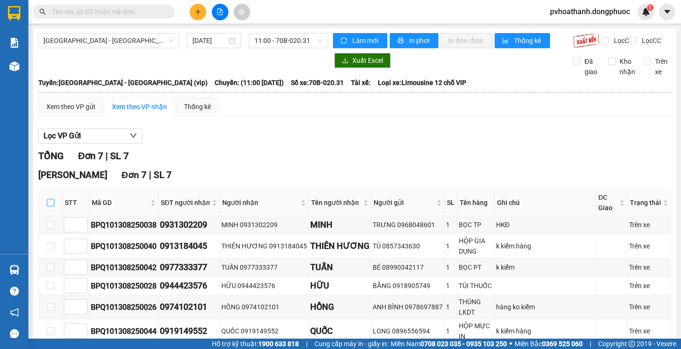
checkbox input "true"
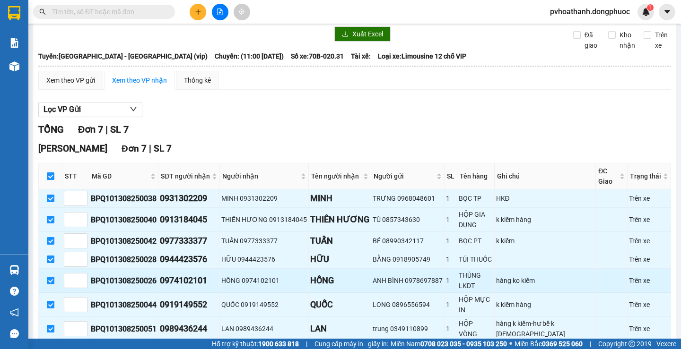
scroll to position [52, 0]
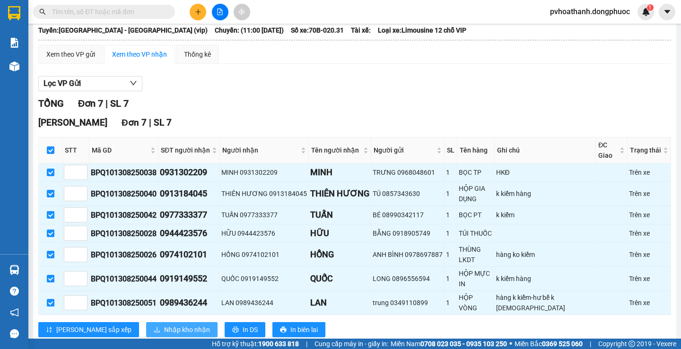
click at [164, 325] on span "Nhập kho nhận" at bounding box center [187, 330] width 46 height 10
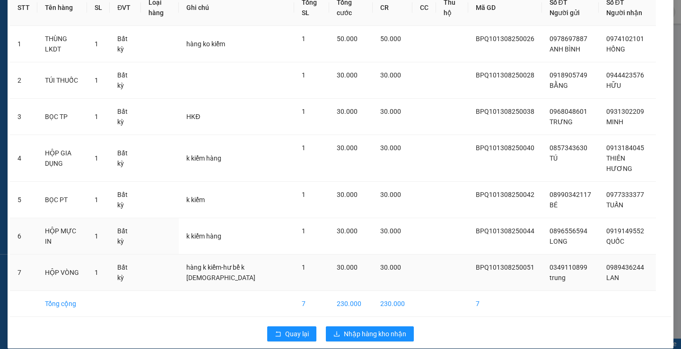
scroll to position [54, 0]
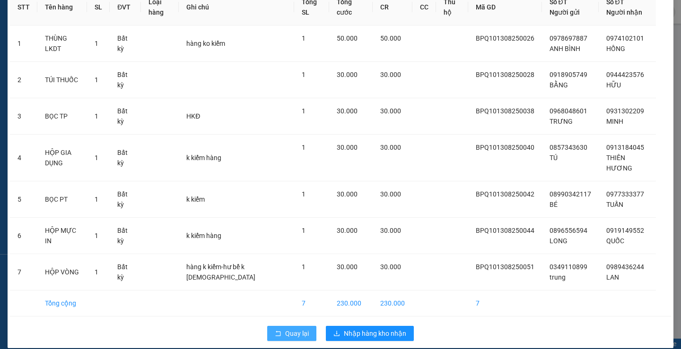
click at [274, 326] on button "Quay lại" at bounding box center [291, 333] width 49 height 15
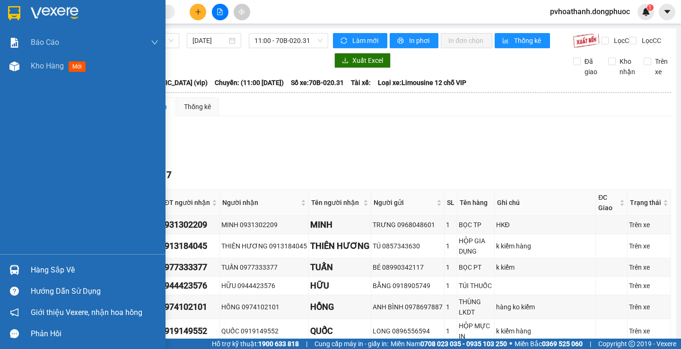
click at [28, 260] on div "Hàng sắp về" at bounding box center [82, 270] width 165 height 21
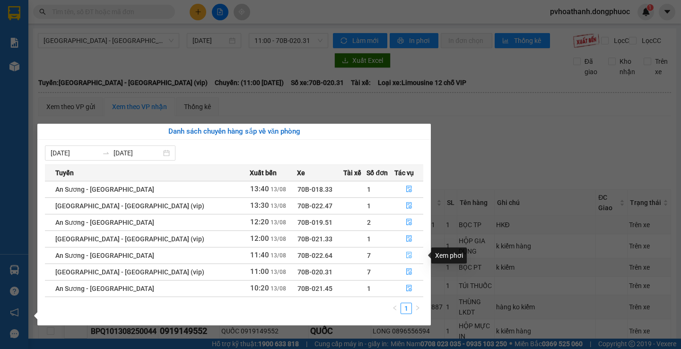
click at [406, 256] on icon "file-done" at bounding box center [409, 255] width 7 height 7
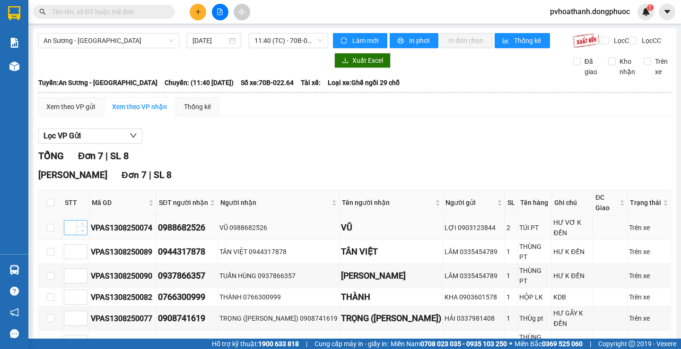
scroll to position [52, 0]
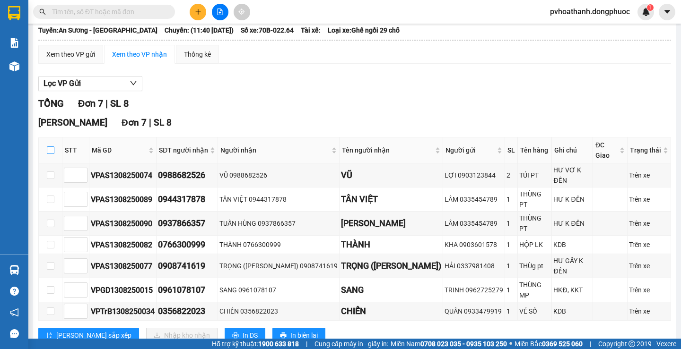
click at [54, 156] on label at bounding box center [51, 150] width 8 height 10
click at [54, 154] on input "checkbox" at bounding box center [51, 151] width 8 height 8
checkbox input "true"
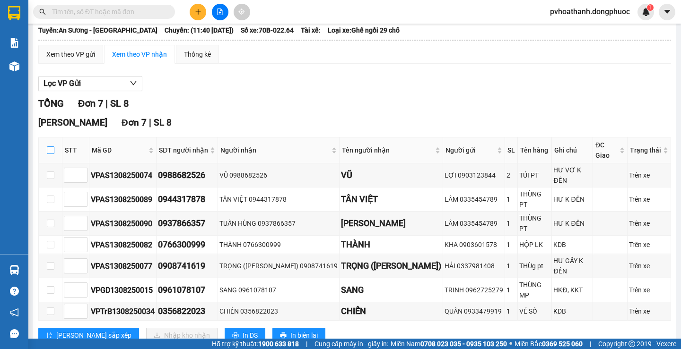
checkbox input "true"
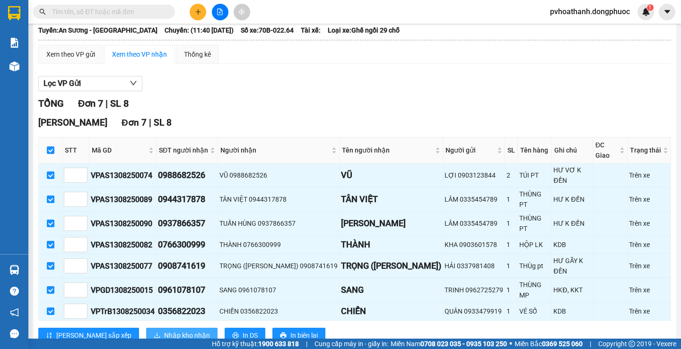
click at [146, 328] on button "Nhập kho nhận" at bounding box center [181, 335] width 71 height 15
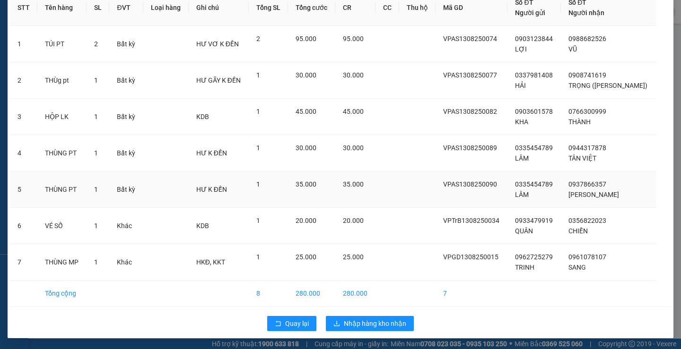
scroll to position [54, 0]
click at [275, 320] on icon "rollback" at bounding box center [278, 323] width 7 height 7
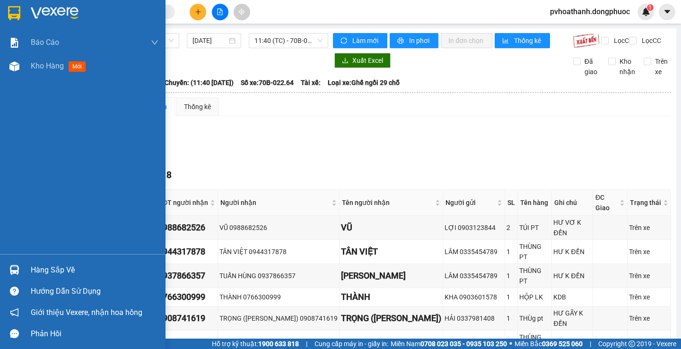
drag, startPoint x: 34, startPoint y: 268, endPoint x: 40, endPoint y: 267, distance: 6.7
click at [35, 267] on div "Hàng sắp về" at bounding box center [95, 270] width 128 height 14
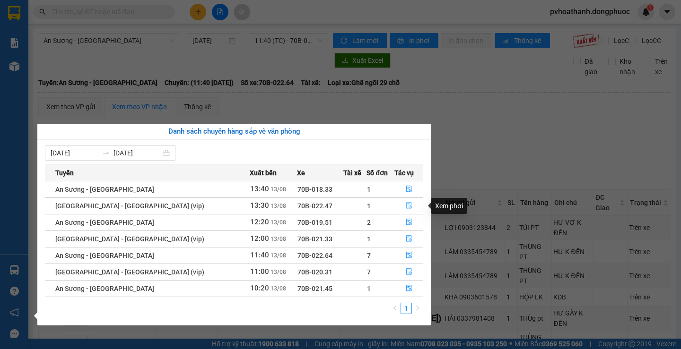
click at [406, 206] on icon "file-done" at bounding box center [409, 205] width 7 height 7
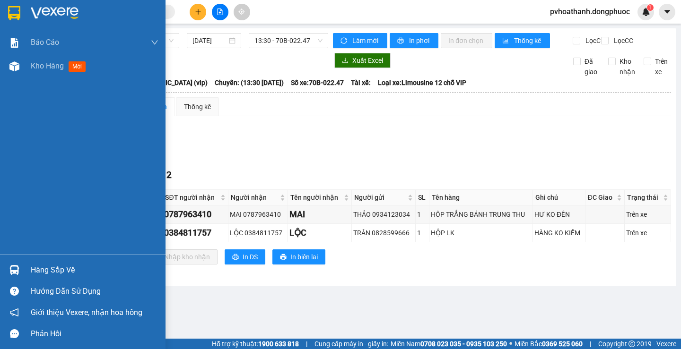
click at [36, 262] on div "Hàng sắp về" at bounding box center [82, 270] width 165 height 21
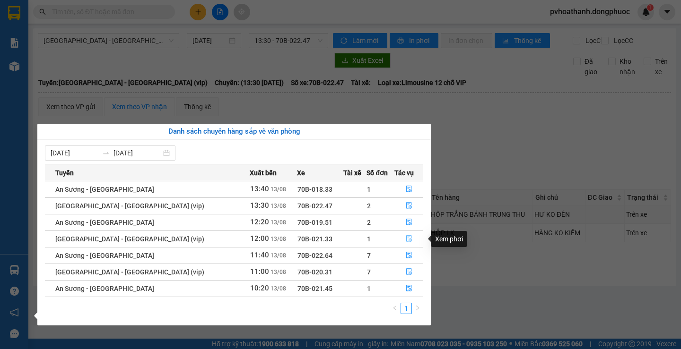
click at [406, 236] on icon "file-done" at bounding box center [409, 239] width 6 height 7
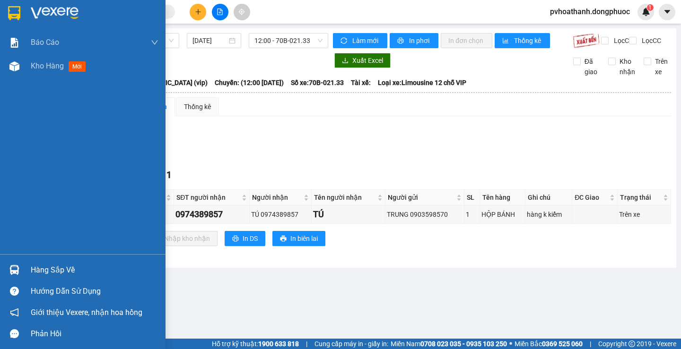
click at [30, 271] on div "Hàng sắp về" at bounding box center [82, 270] width 165 height 21
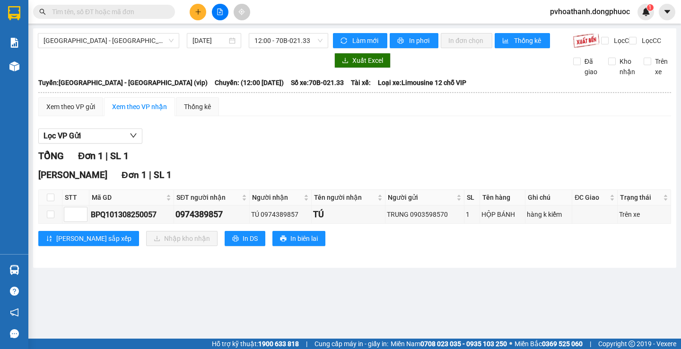
click at [527, 294] on section "Kết quả tìm kiếm ( 0 ) Bộ lọc No Data pvhoathanh.dongphuoc 1 Báo cáo Mẫu 1: Báo…" at bounding box center [340, 174] width 681 height 349
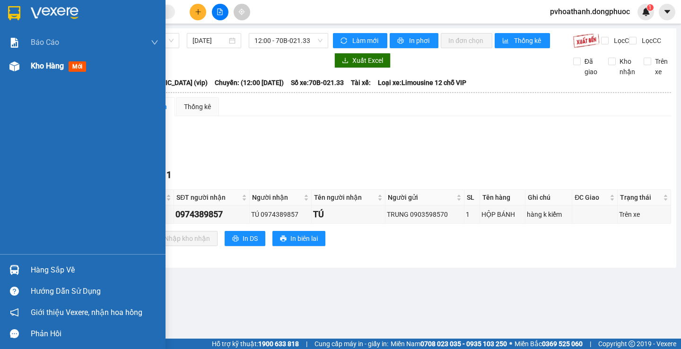
click at [53, 64] on span "Kho hàng" at bounding box center [47, 65] width 33 height 9
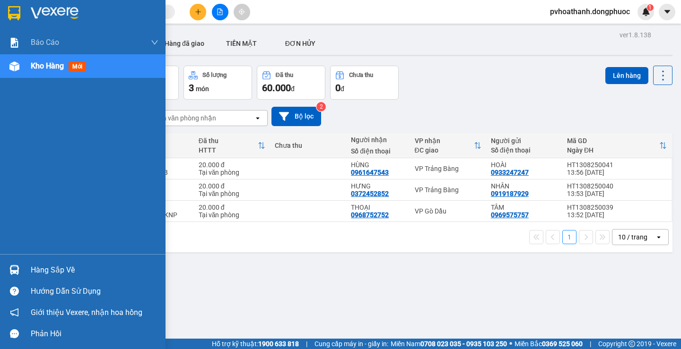
click at [27, 269] on div "Hàng sắp về" at bounding box center [82, 270] width 165 height 21
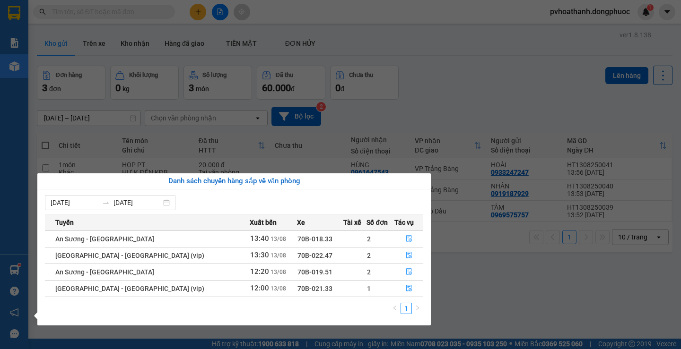
drag, startPoint x: 481, startPoint y: 302, endPoint x: 370, endPoint y: 24, distance: 298.9
click at [482, 298] on section "Kết quả tìm kiếm ( 0 ) Bộ lọc No Data pvhoathanh.dongphuoc 1 Báo cáo Mẫu 1: Báo…" at bounding box center [340, 174] width 681 height 349
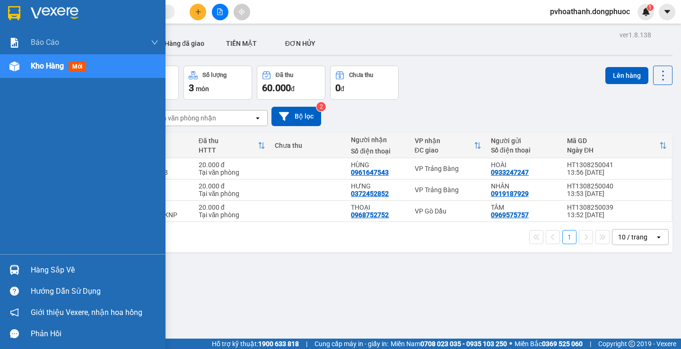
click at [23, 266] on div "Hàng sắp về" at bounding box center [82, 270] width 165 height 21
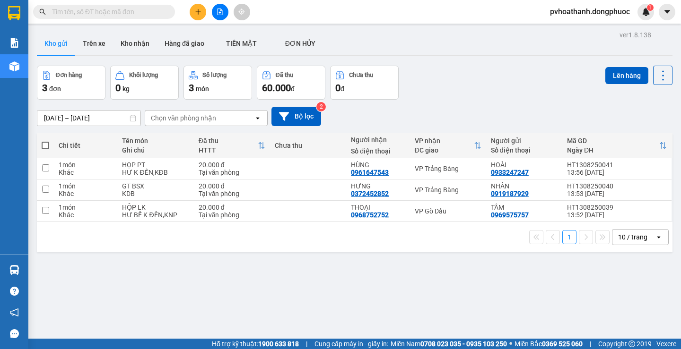
drag, startPoint x: 495, startPoint y: 290, endPoint x: 325, endPoint y: 74, distance: 275.3
click at [493, 291] on section "Kết quả tìm kiếm ( 0 ) Bộ lọc No Data pvhoathanh.dongphuoc 1 Báo cáo Mẫu 1: Báo…" at bounding box center [340, 174] width 681 height 349
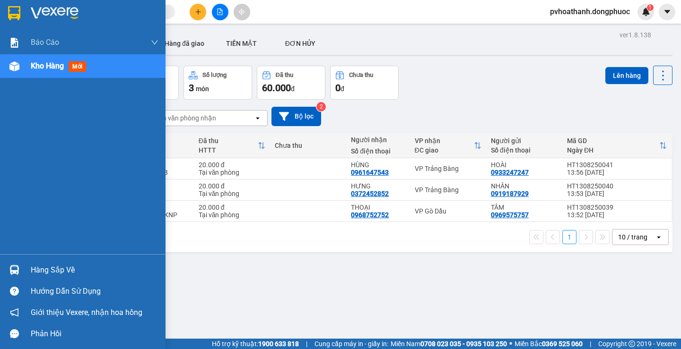
click at [55, 266] on div "Hàng sắp về" at bounding box center [95, 270] width 128 height 14
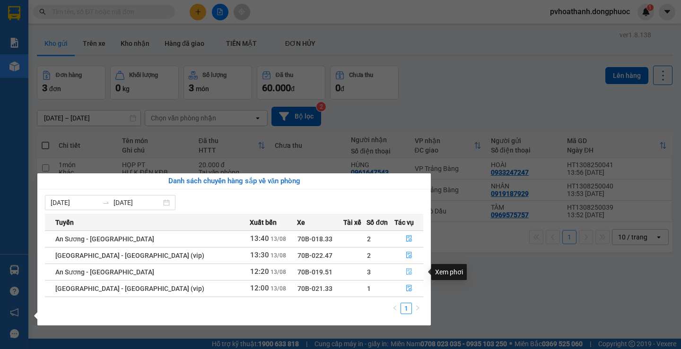
click at [406, 276] on span "file-done" at bounding box center [409, 273] width 7 height 8
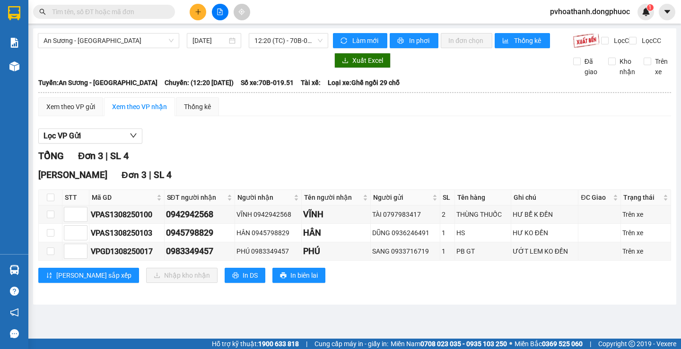
click at [45, 206] on th at bounding box center [51, 198] width 24 height 16
click at [51, 201] on input "checkbox" at bounding box center [51, 198] width 8 height 8
checkbox input "true"
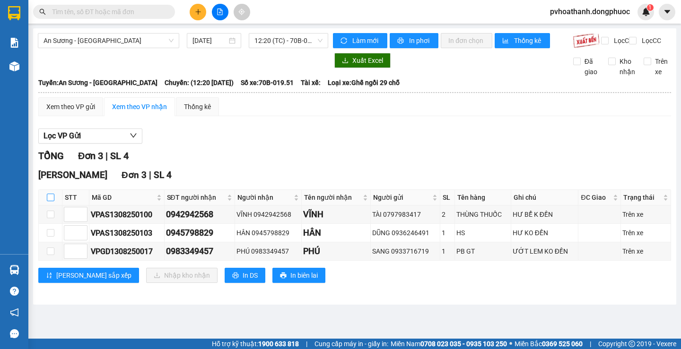
checkbox input "true"
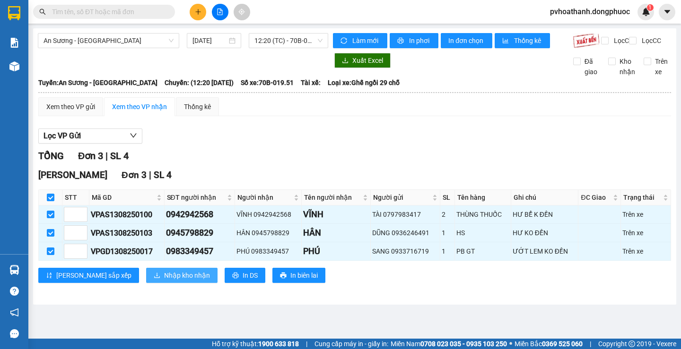
click at [164, 281] on span "Nhập kho nhận" at bounding box center [187, 275] width 46 height 10
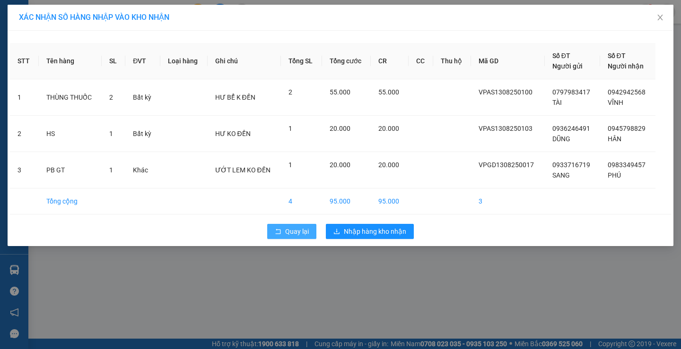
click at [286, 230] on span "Quay lại" at bounding box center [297, 231] width 24 height 10
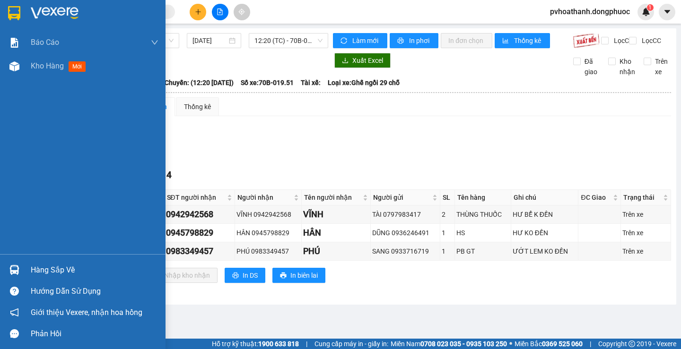
drag, startPoint x: 30, startPoint y: 268, endPoint x: 47, endPoint y: 268, distance: 17.0
click at [31, 268] on main "An Sương - Tây Ninh 13/08/2025 12:20 (TC) - 70B-019.51 Làm mới In phơi In đơn c…" at bounding box center [340, 169] width 681 height 339
click at [33, 262] on div "Hàng sắp về" at bounding box center [82, 270] width 165 height 21
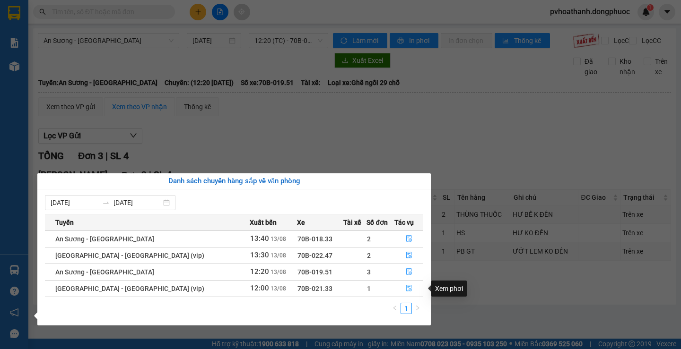
click at [406, 291] on icon "file-done" at bounding box center [409, 289] width 6 height 7
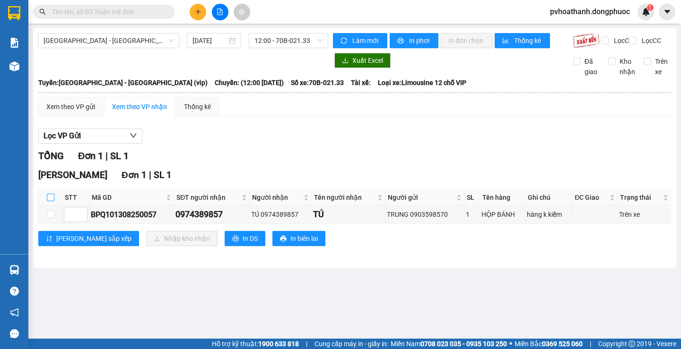
click at [50, 201] on input "checkbox" at bounding box center [51, 198] width 8 height 8
checkbox input "true"
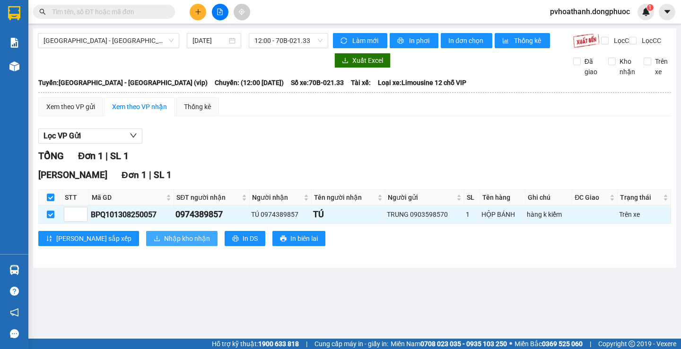
click at [164, 244] on span "Nhập kho nhận" at bounding box center [187, 239] width 46 height 10
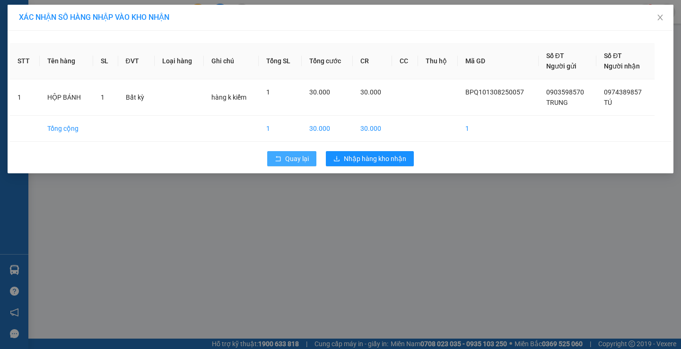
click at [282, 155] on button "Quay lại" at bounding box center [291, 158] width 49 height 15
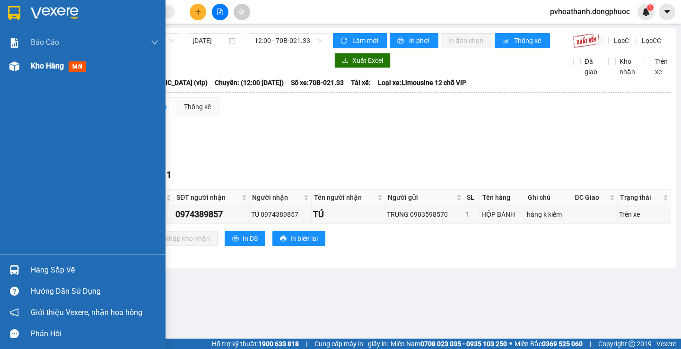
click at [17, 68] on img at bounding box center [14, 66] width 10 height 10
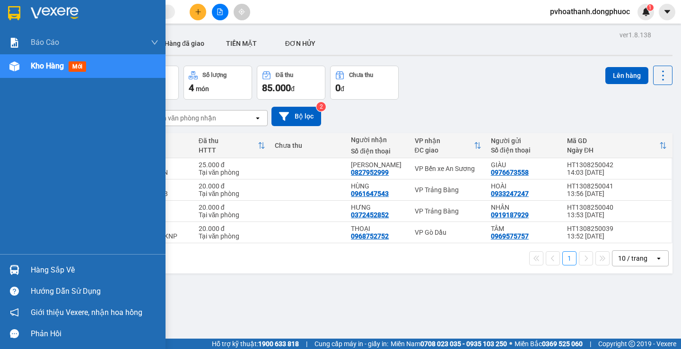
click at [39, 273] on div "Hàng sắp về" at bounding box center [95, 270] width 128 height 14
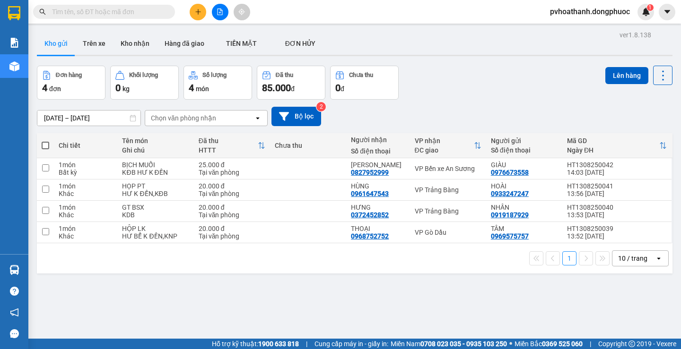
click at [499, 302] on section "Kết quả tìm kiếm ( 0 ) Bộ lọc No Data pvhoathanh.dongphuoc 1 Báo cáo Mẫu 1: Báo…" at bounding box center [340, 174] width 681 height 349
click at [25, 269] on div "Hàng sắp về" at bounding box center [14, 270] width 28 height 21
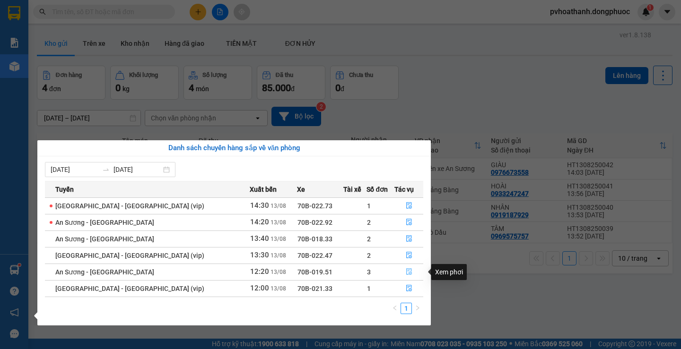
click at [406, 274] on icon "file-done" at bounding box center [409, 272] width 7 height 7
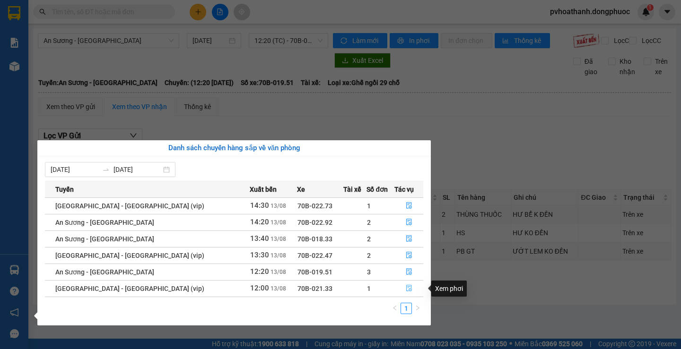
click at [406, 288] on icon "file-done" at bounding box center [409, 288] width 7 height 7
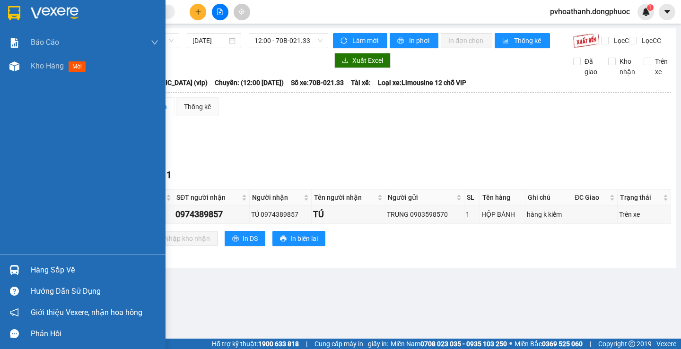
click at [24, 272] on div "Hàng sắp về" at bounding box center [82, 270] width 165 height 21
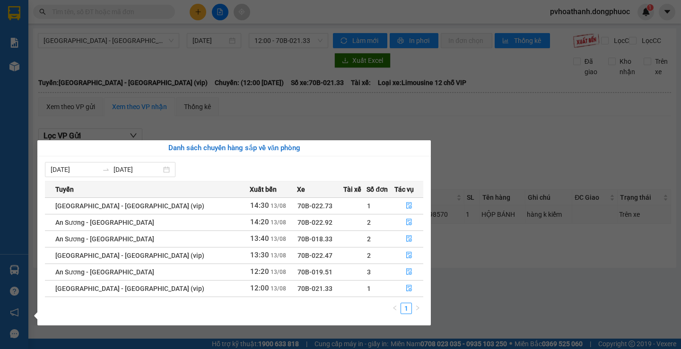
click at [504, 298] on section "Kết quả tìm kiếm ( 0 ) Bộ lọc No Data pvhoathanh.dongphuoc 1 Báo cáo Mẫu 1: Báo…" at bounding box center [340, 174] width 681 height 349
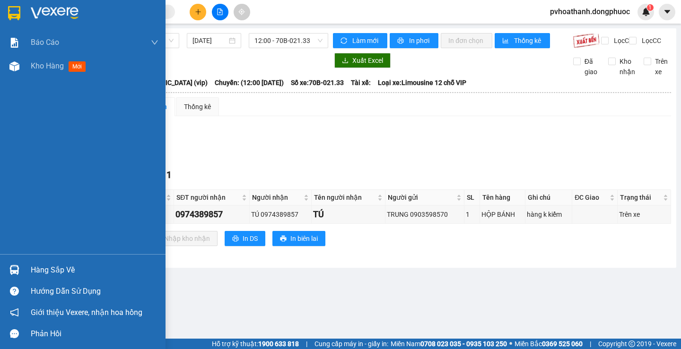
drag, startPoint x: 41, startPoint y: 268, endPoint x: 113, endPoint y: 242, distance: 76.9
click at [41, 268] on div "Hàng sắp về" at bounding box center [95, 270] width 128 height 14
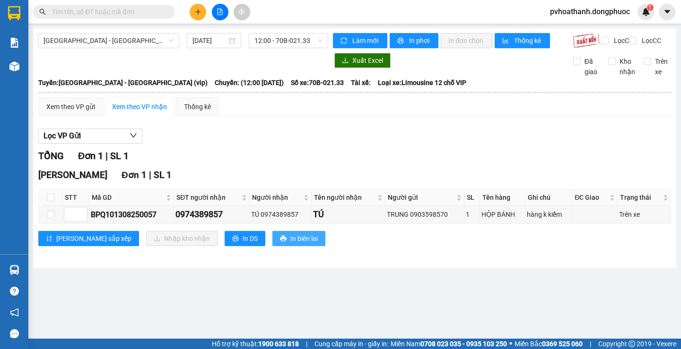
drag, startPoint x: 514, startPoint y: 156, endPoint x: 262, endPoint y: 247, distance: 268.3
click at [513, 156] on section "Kết quả tìm kiếm ( 0 ) Bộ lọc No Data pvhoathanh.dongphuoc 1 Báo cáo Mẫu 1: Báo…" at bounding box center [340, 174] width 681 height 349
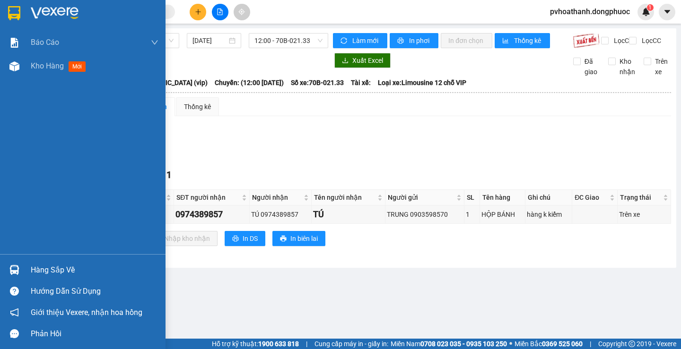
click at [16, 272] on img at bounding box center [14, 270] width 10 height 10
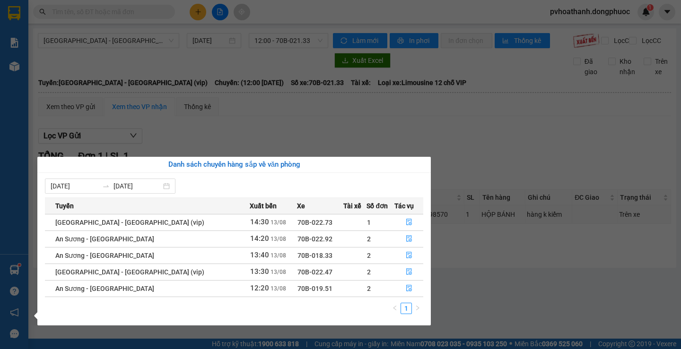
click at [449, 156] on section "Kết quả tìm kiếm ( 0 ) Bộ lọc No Data pvhoathanh.dongphuoc 1 Báo cáo Mẫu 1: Báo…" at bounding box center [340, 174] width 681 height 349
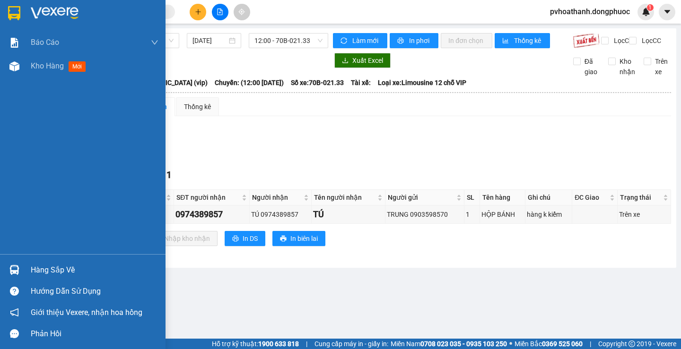
click at [7, 265] on div at bounding box center [14, 270] width 17 height 17
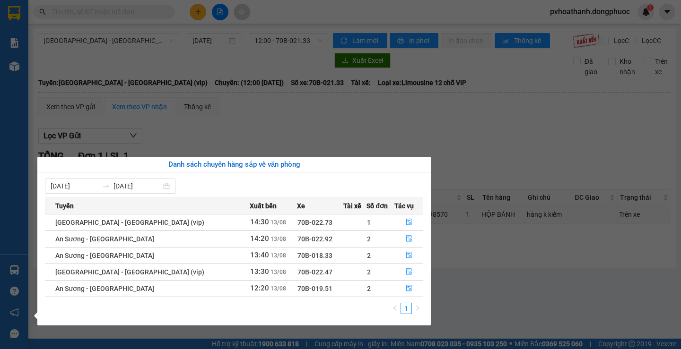
click at [321, 117] on section "Kết quả tìm kiếm ( 0 ) Bộ lọc No Data pvhoathanh.dongphuoc 1 Báo cáo Mẫu 1: Báo…" at bounding box center [340, 174] width 681 height 349
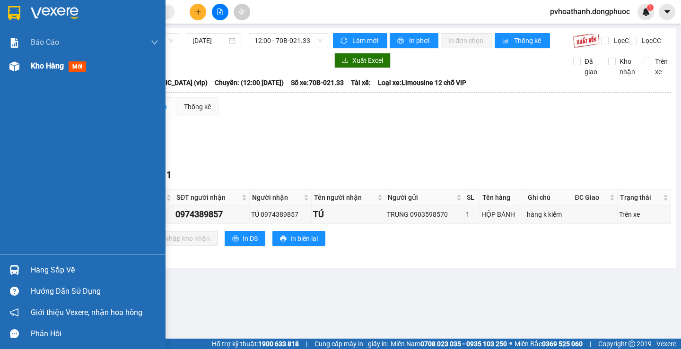
click at [43, 68] on span "Kho hàng" at bounding box center [47, 65] width 33 height 9
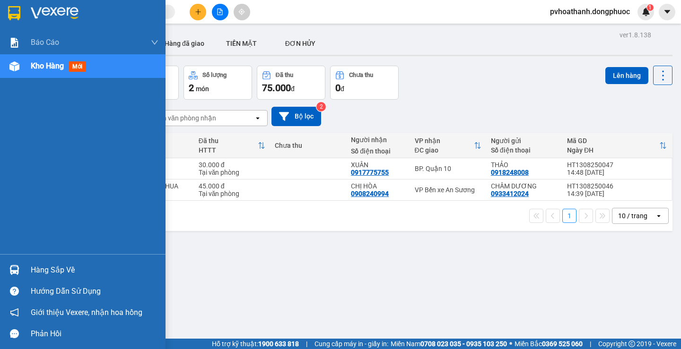
click at [50, 274] on div "Hàng sắp về" at bounding box center [95, 270] width 128 height 14
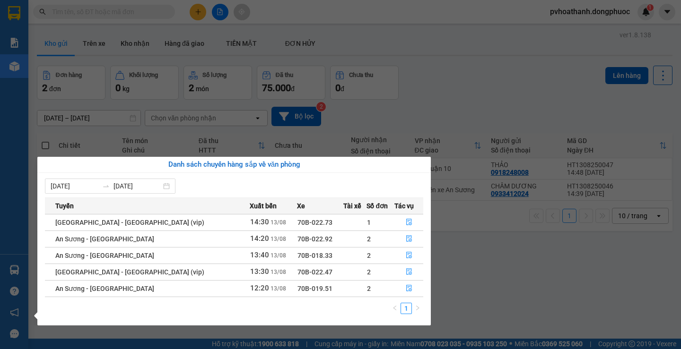
click at [495, 304] on section "Kết quả tìm kiếm ( 0 ) Bộ lọc No Data pvhoathanh.dongphuoc 1 Báo cáo Mẫu 1: Báo…" at bounding box center [340, 174] width 681 height 349
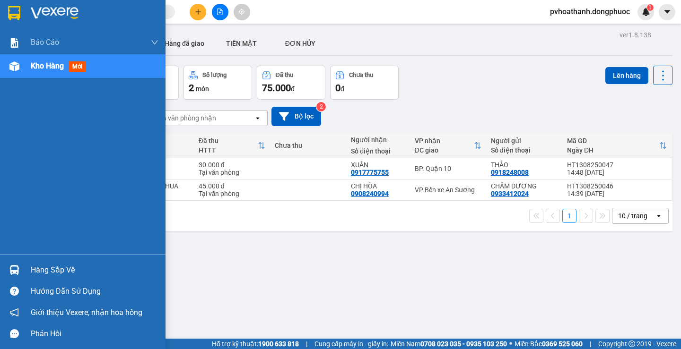
click at [64, 265] on div "Hàng sắp về" at bounding box center [95, 270] width 128 height 14
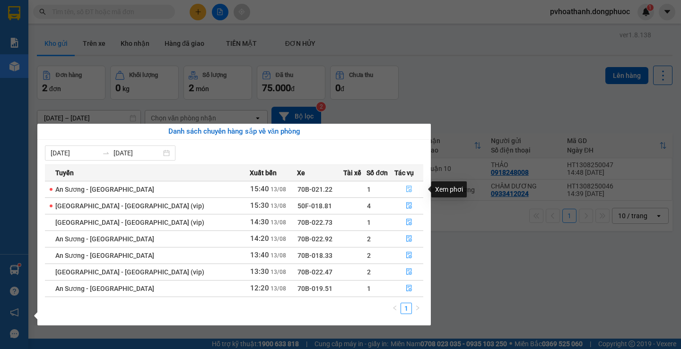
click at [406, 186] on icon "file-done" at bounding box center [409, 189] width 6 height 7
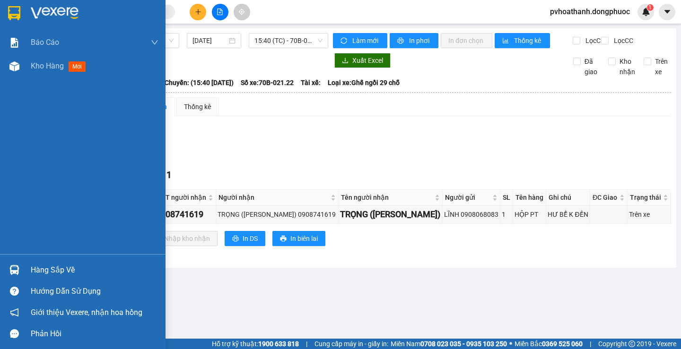
click at [23, 270] on div "Hàng sắp về" at bounding box center [82, 270] width 165 height 21
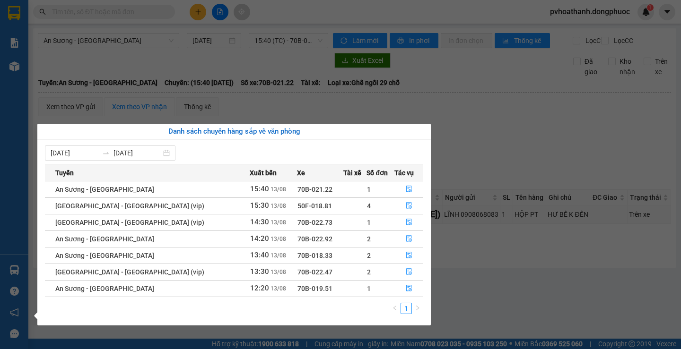
click at [297, 237] on span "70B-022.92" at bounding box center [314, 239] width 35 height 8
click at [406, 273] on icon "file-done" at bounding box center [409, 272] width 7 height 7
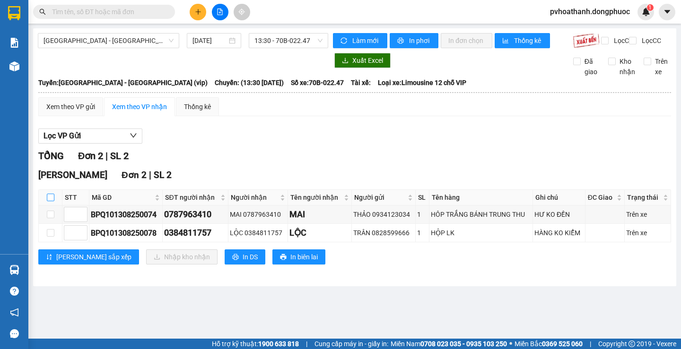
click at [50, 201] on input "checkbox" at bounding box center [51, 198] width 8 height 8
checkbox input "true"
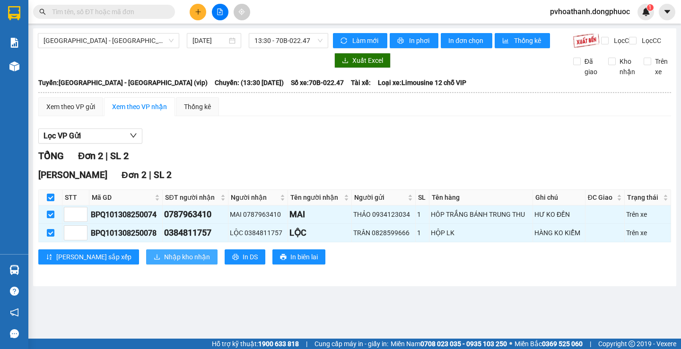
click at [154, 260] on icon "download" at bounding box center [157, 257] width 7 height 7
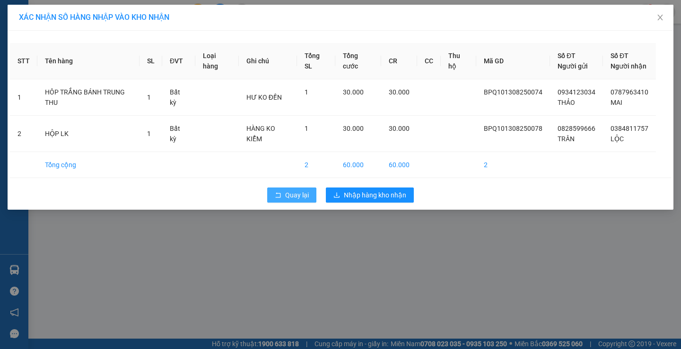
click at [274, 202] on button "Quay lại" at bounding box center [291, 195] width 49 height 15
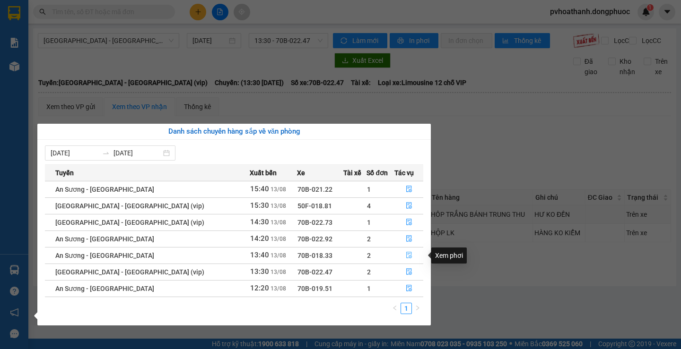
click at [400, 255] on button "button" at bounding box center [409, 255] width 28 height 15
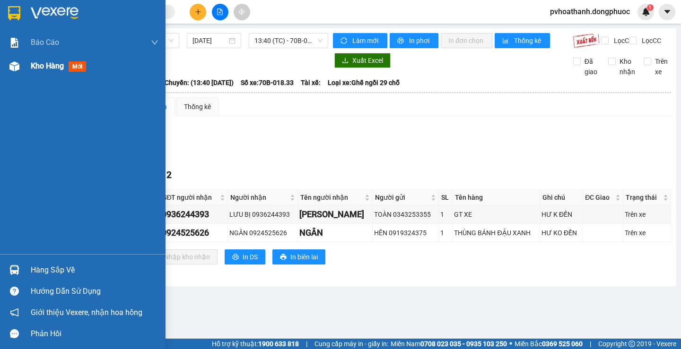
click at [49, 72] on div "Kho hàng mới" at bounding box center [95, 66] width 128 height 24
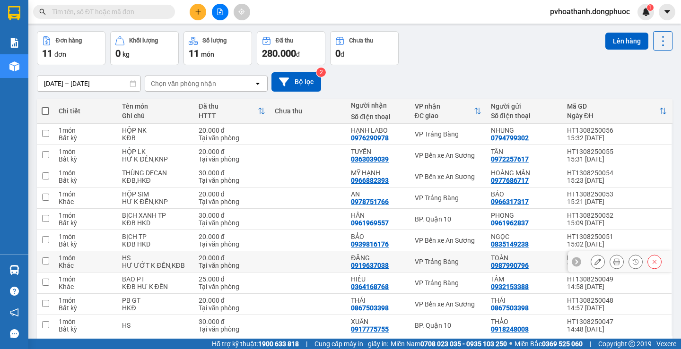
scroll to position [71, 0]
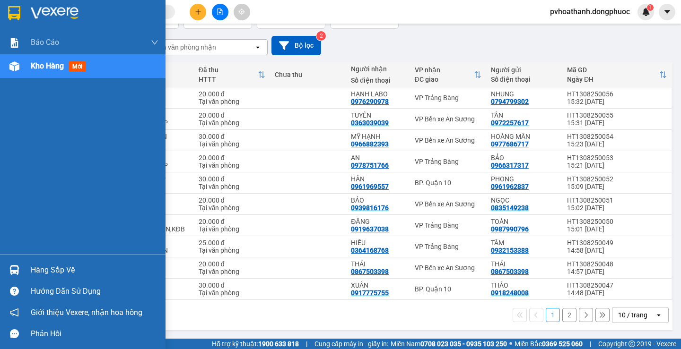
click at [44, 271] on div "Hàng sắp về" at bounding box center [95, 270] width 128 height 14
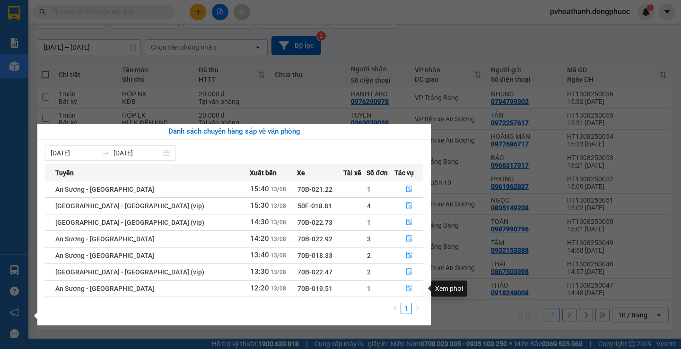
click at [406, 287] on icon "file-done" at bounding box center [409, 289] width 6 height 7
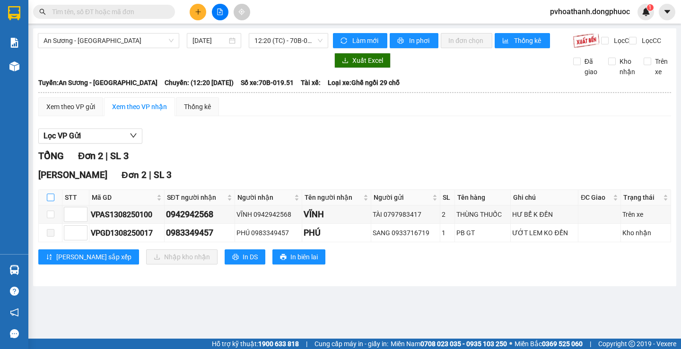
click at [50, 201] on input "checkbox" at bounding box center [51, 198] width 8 height 8
checkbox input "true"
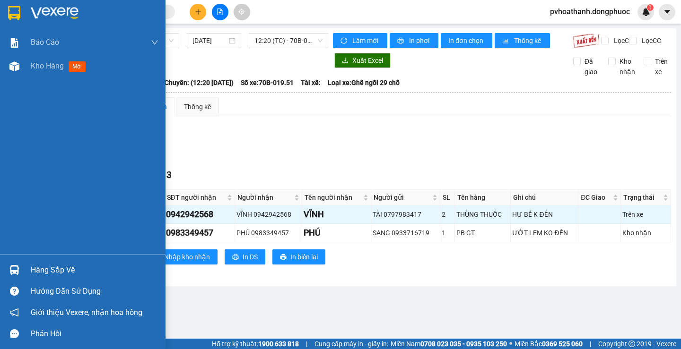
click at [29, 265] on div "Hàng sắp về" at bounding box center [82, 270] width 165 height 21
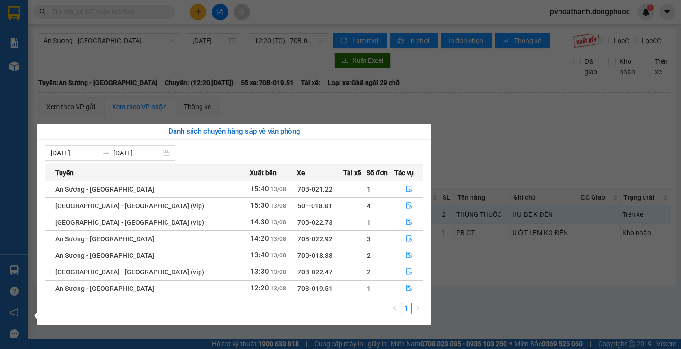
drag, startPoint x: 489, startPoint y: 143, endPoint x: 388, endPoint y: 16, distance: 162.1
click at [488, 143] on section "Kết quả tìm kiếm ( 0 ) Bộ lọc No Data pvhoathanh.dongphuoc 1 Báo cáo Mẫu 1: Báo…" at bounding box center [340, 174] width 681 height 349
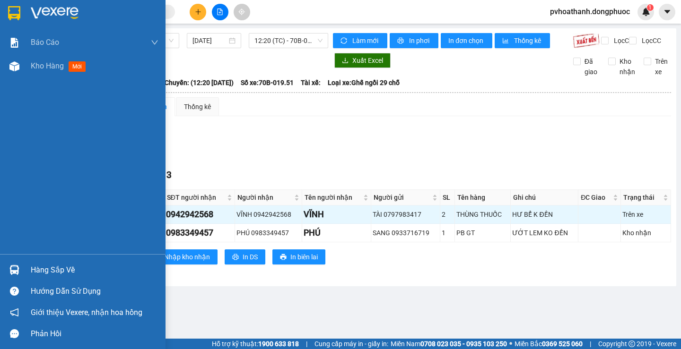
drag, startPoint x: 29, startPoint y: 268, endPoint x: 122, endPoint y: 278, distance: 94.2
click at [29, 269] on div "Hàng sắp về" at bounding box center [82, 270] width 165 height 21
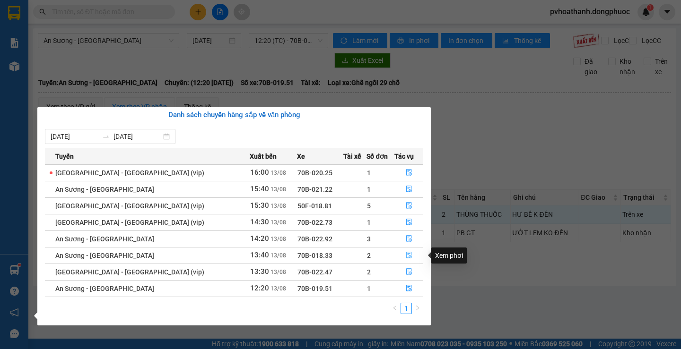
click at [406, 255] on icon "file-done" at bounding box center [409, 255] width 6 height 7
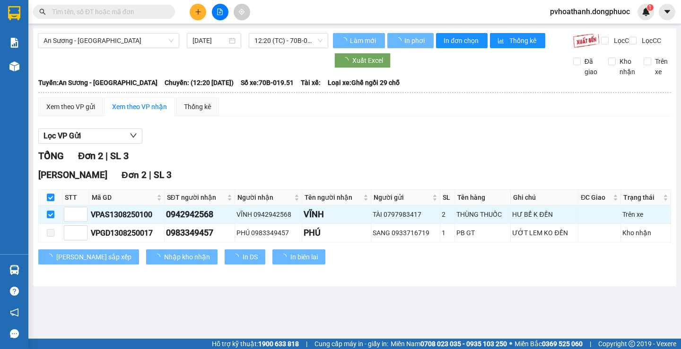
checkbox input "false"
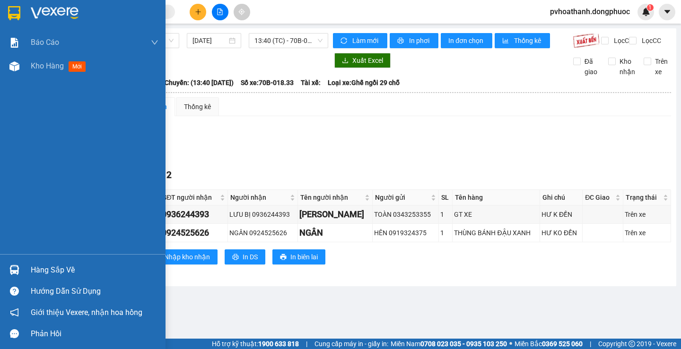
click at [5, 269] on div "Hàng sắp về" at bounding box center [82, 270] width 165 height 21
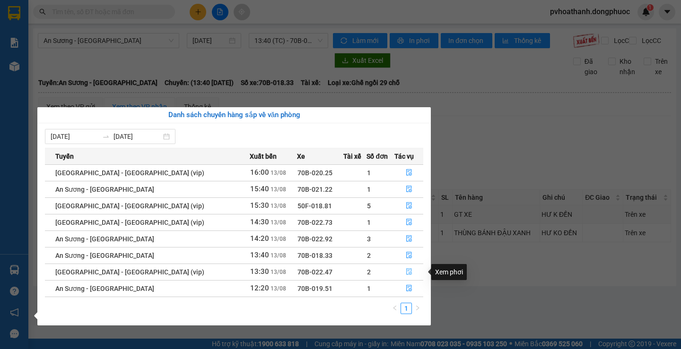
click at [409, 272] on button "button" at bounding box center [409, 272] width 28 height 15
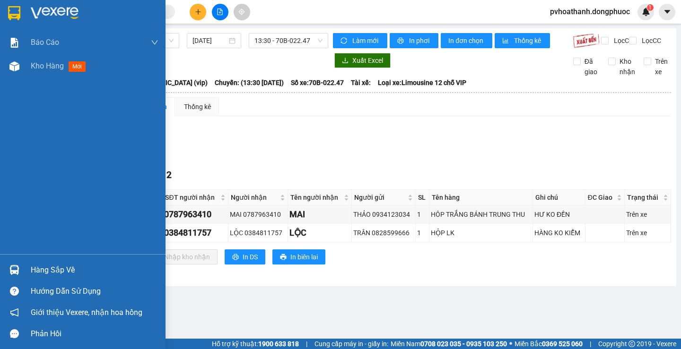
drag, startPoint x: 27, startPoint y: 265, endPoint x: 51, endPoint y: 266, distance: 23.6
click at [27, 265] on div "Hàng sắp về" at bounding box center [82, 270] width 165 height 21
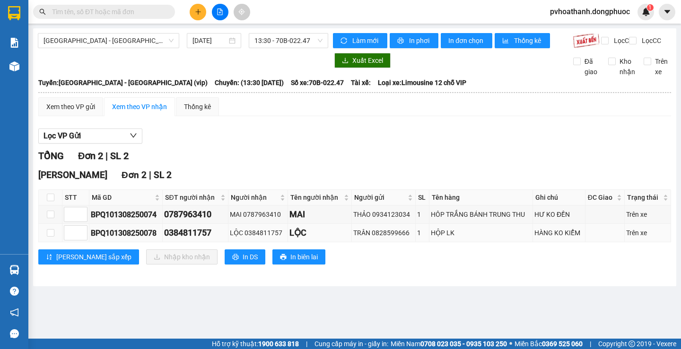
drag, startPoint x: 509, startPoint y: 158, endPoint x: 263, endPoint y: 245, distance: 260.6
click at [508, 158] on section "Kết quả tìm kiếm ( 0 ) Bộ lọc No Data pvhoathanh.dongphuoc 1 Báo cáo Mẫu 1: Báo…" at bounding box center [340, 174] width 681 height 349
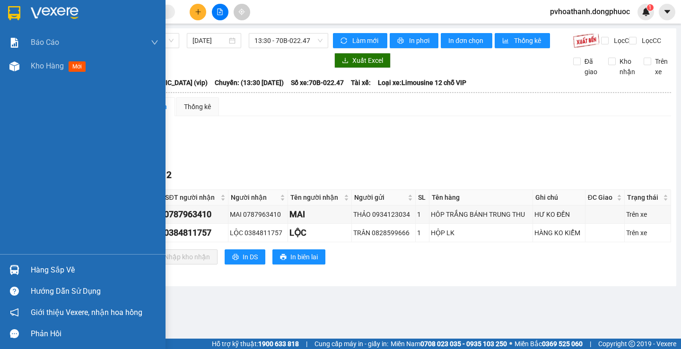
click at [10, 269] on img at bounding box center [14, 270] width 10 height 10
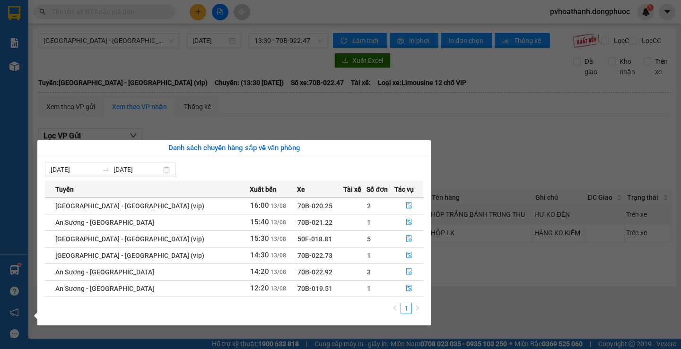
click at [484, 163] on section "Kết quả tìm kiếm ( 0 ) Bộ lọc No Data pvhoathanh.dongphuoc 1 Báo cáo Mẫu 1: Báo…" at bounding box center [340, 174] width 681 height 349
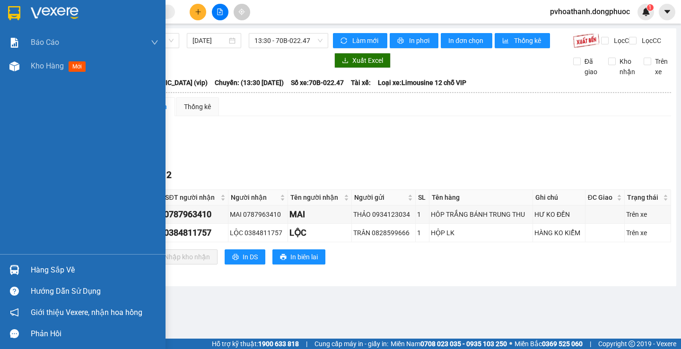
click at [31, 270] on div "Hàng sắp về" at bounding box center [95, 270] width 128 height 14
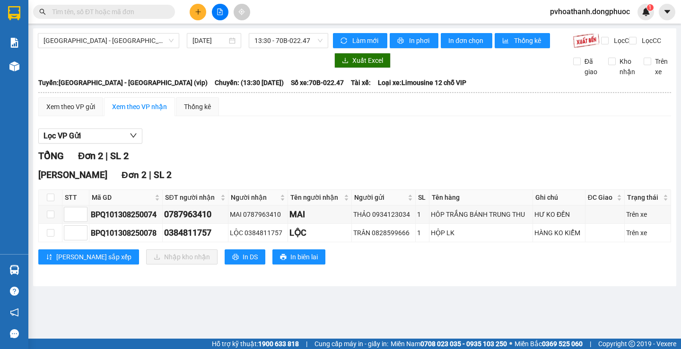
click at [503, 134] on section "Kết quả tìm kiếm ( 0 ) Bộ lọc No Data pvhoathanh.dongphuoc 1 Báo cáo Mẫu 1: Báo…" at bounding box center [340, 174] width 681 height 349
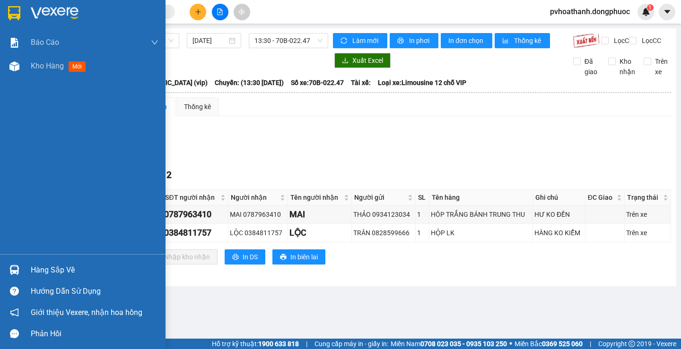
click at [17, 271] on img at bounding box center [14, 270] width 10 height 10
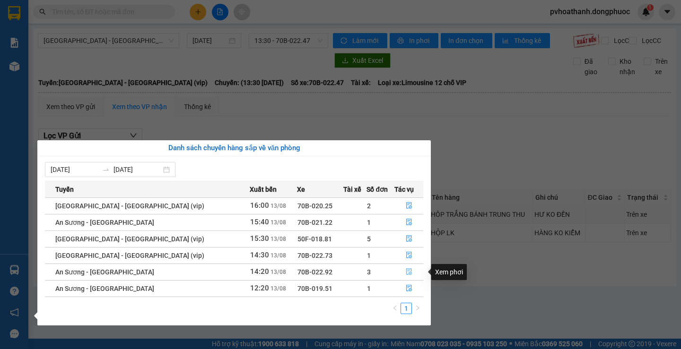
click at [409, 269] on button "button" at bounding box center [409, 272] width 28 height 15
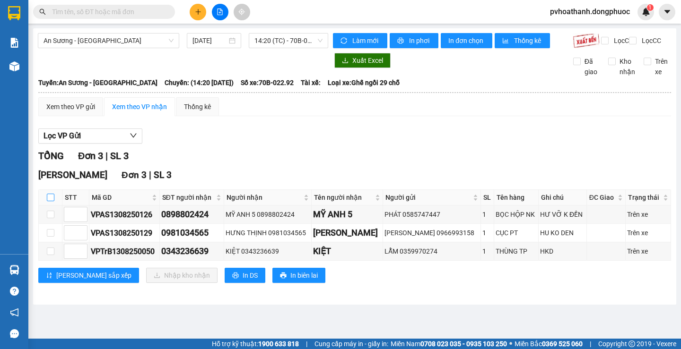
click at [50, 201] on input "checkbox" at bounding box center [51, 198] width 8 height 8
checkbox input "true"
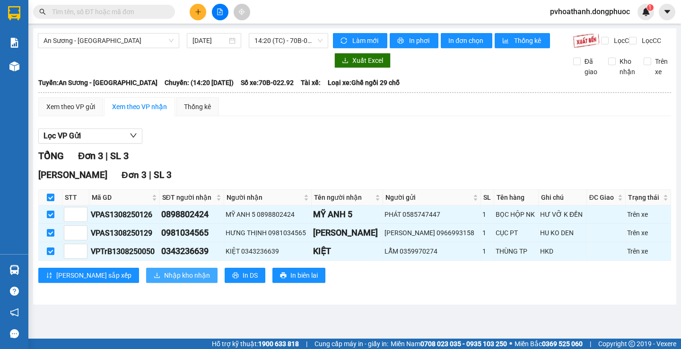
click at [146, 283] on button "Nhập kho nhận" at bounding box center [181, 275] width 71 height 15
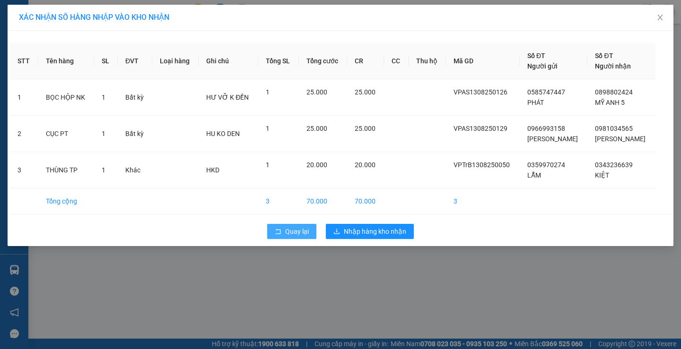
click at [278, 234] on icon "rollback" at bounding box center [278, 231] width 7 height 7
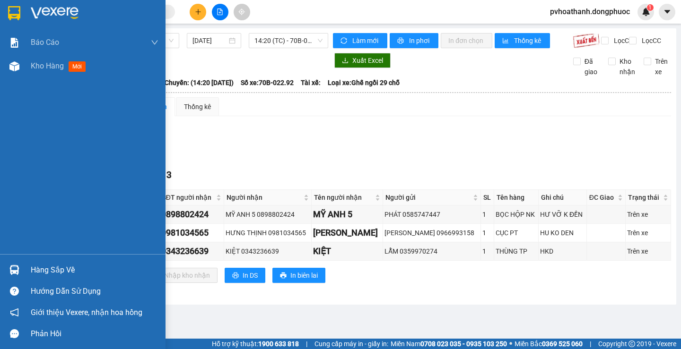
drag, startPoint x: 30, startPoint y: 268, endPoint x: 136, endPoint y: 282, distance: 106.4
click at [31, 268] on div "Hàng sắp về" at bounding box center [82, 270] width 165 height 21
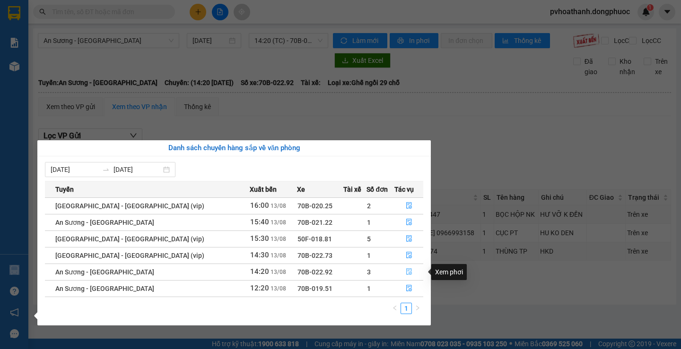
click at [406, 275] on icon "file-done" at bounding box center [409, 272] width 6 height 7
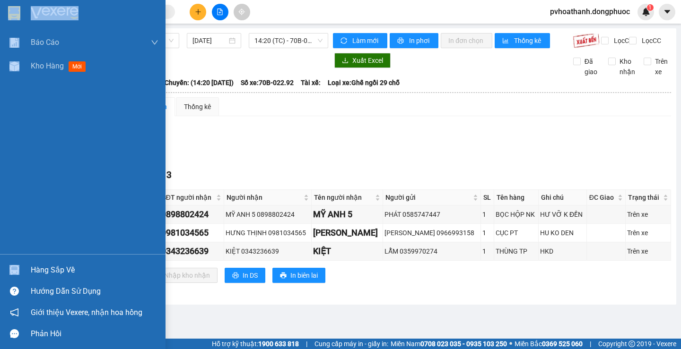
click at [35, 274] on div "Hàng sắp về" at bounding box center [95, 270] width 128 height 14
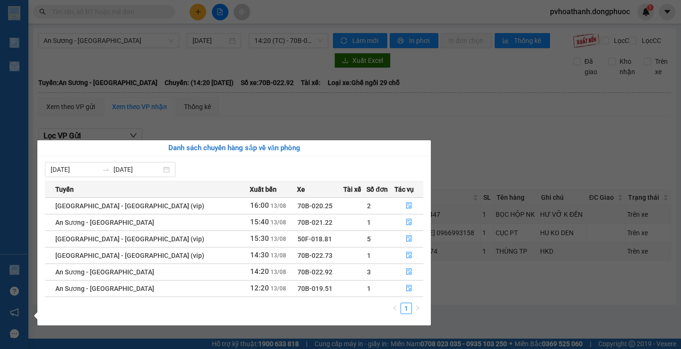
click at [472, 132] on section "Kết quả tìm kiếm ( 0 ) Bộ lọc No Data pvhoathanh.dongphuoc 1 Báo cáo Mẫu 1: Báo…" at bounding box center [340, 174] width 681 height 349
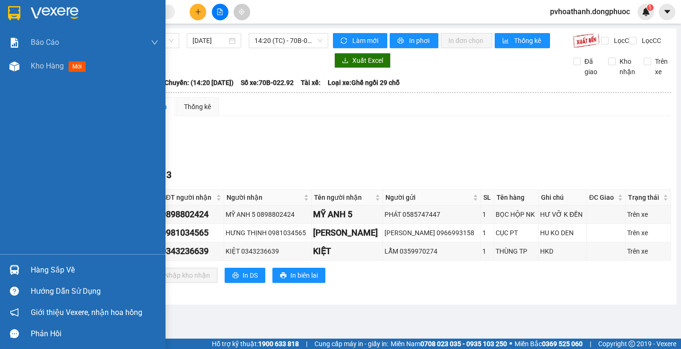
click at [25, 273] on div "Hàng sắp về" at bounding box center [82, 270] width 165 height 21
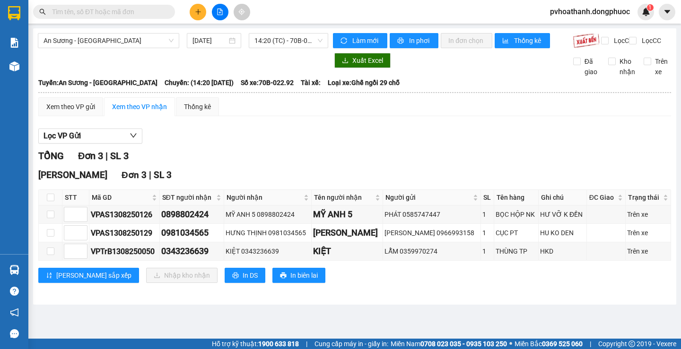
click at [462, 150] on section "Kết quả tìm kiếm ( 0 ) Bộ lọc No Data pvhoathanh.dongphuoc 1 Báo cáo Mẫu 1: Báo…" at bounding box center [340, 174] width 681 height 349
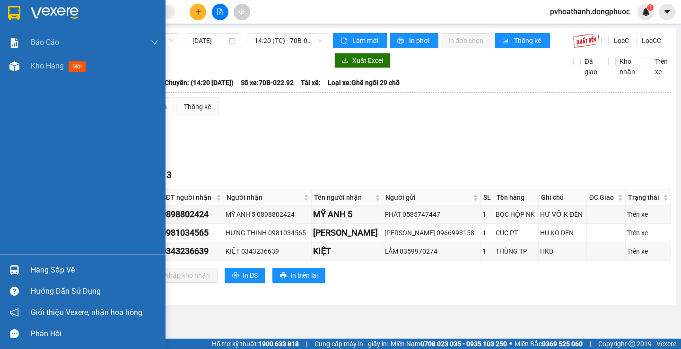
click at [28, 266] on div "Hàng sắp về" at bounding box center [82, 270] width 165 height 21
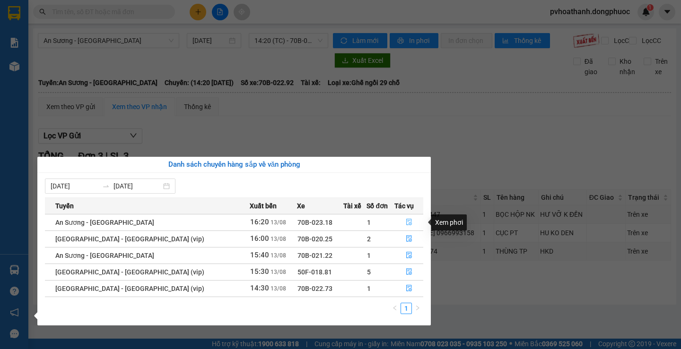
click at [407, 222] on icon "file-done" at bounding box center [409, 222] width 7 height 7
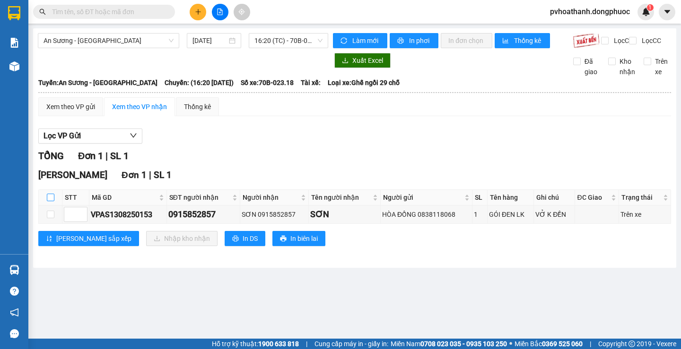
click at [47, 201] on input "checkbox" at bounding box center [51, 198] width 8 height 8
checkbox input "true"
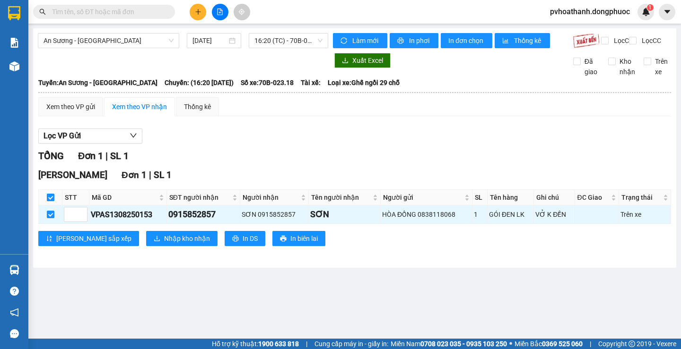
checkbox input "true"
click at [154, 242] on icon "download" at bounding box center [157, 238] width 7 height 7
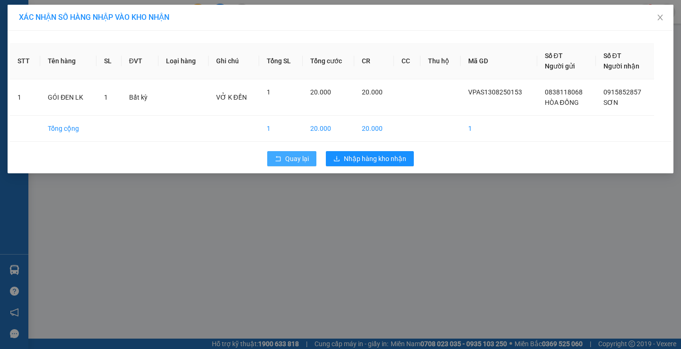
click at [275, 156] on icon "rollback" at bounding box center [278, 159] width 7 height 7
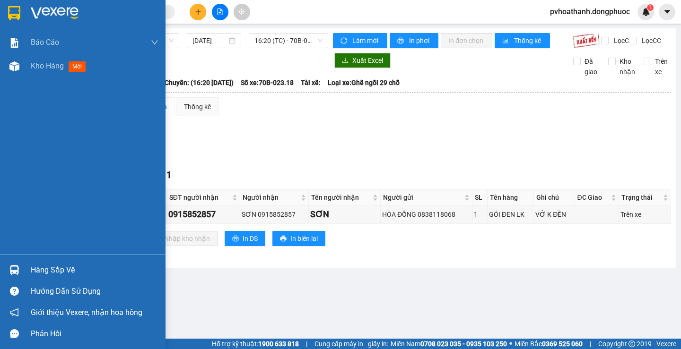
click at [32, 269] on div "Hàng sắp về" at bounding box center [95, 270] width 128 height 14
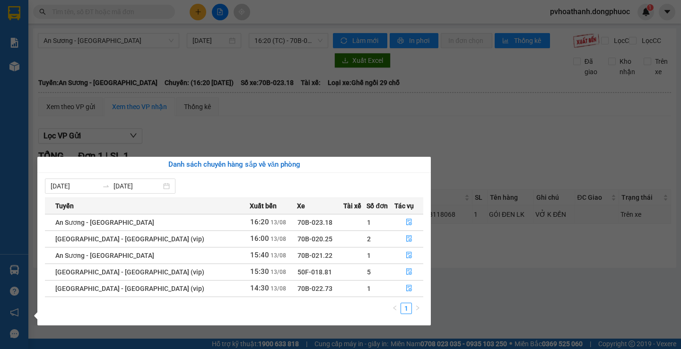
click at [12, 78] on div "Báo cáo Mẫu 1: Báo cáo dòng tiền theo nhân viên Mẫu 1: Báo cáo dòng tiền theo n…" at bounding box center [14, 174] width 28 height 349
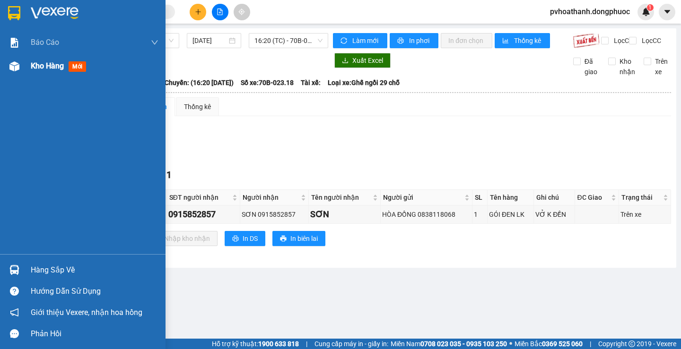
click at [11, 68] on img at bounding box center [14, 66] width 10 height 10
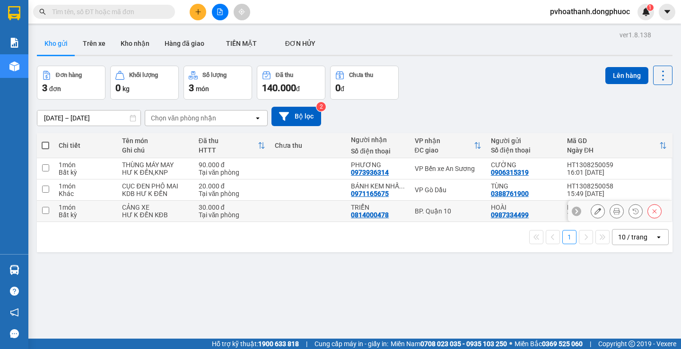
click at [44, 210] on input "checkbox" at bounding box center [45, 210] width 7 height 7
checkbox input "true"
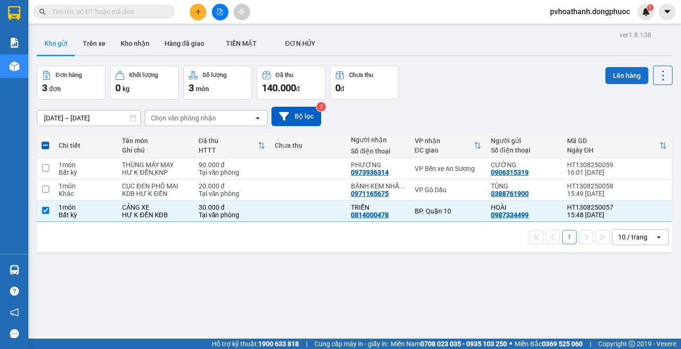
click at [605, 74] on button "Lên hàng" at bounding box center [626, 75] width 43 height 17
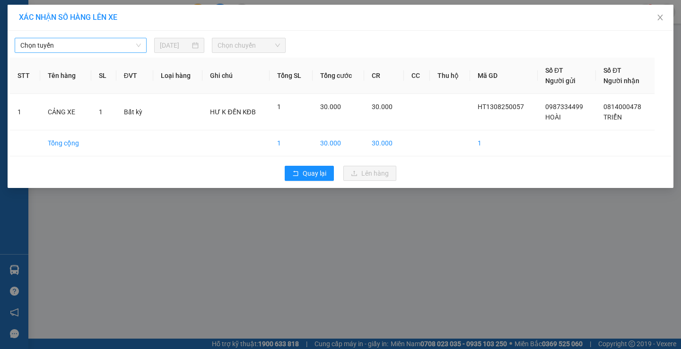
click at [87, 46] on span "Chọn tuyến" at bounding box center [80, 45] width 121 height 14
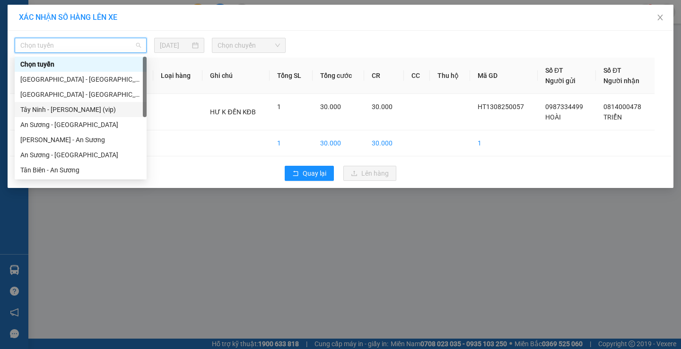
click at [74, 107] on div "Tây Ninh - [PERSON_NAME] (vip)" at bounding box center [80, 109] width 121 height 10
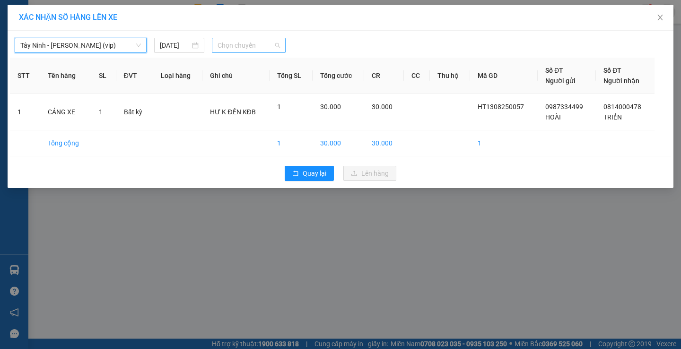
click at [270, 43] on span "Chọn chuyến" at bounding box center [248, 45] width 62 height 14
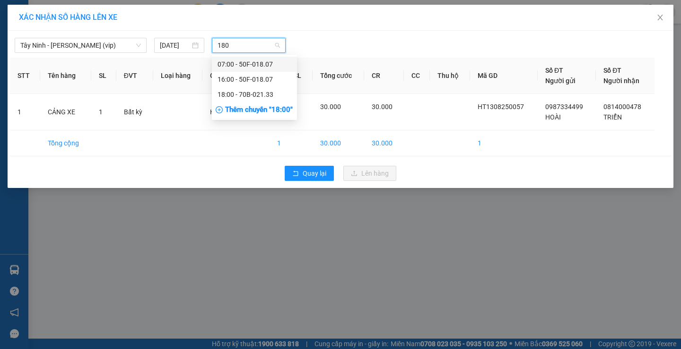
type input "1807"
click at [261, 79] on div "16:00 - 50F-018.07" at bounding box center [254, 79] width 74 height 10
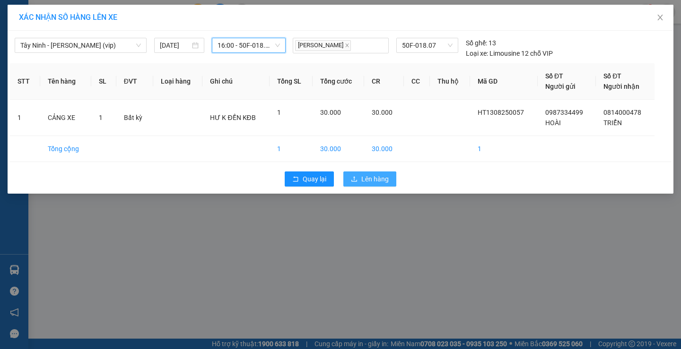
click at [364, 182] on span "Lên hàng" at bounding box center [374, 179] width 27 height 10
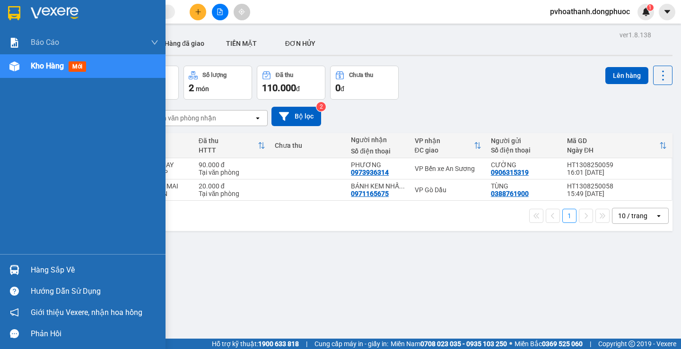
click at [62, 272] on div "Hàng sắp về" at bounding box center [95, 270] width 128 height 14
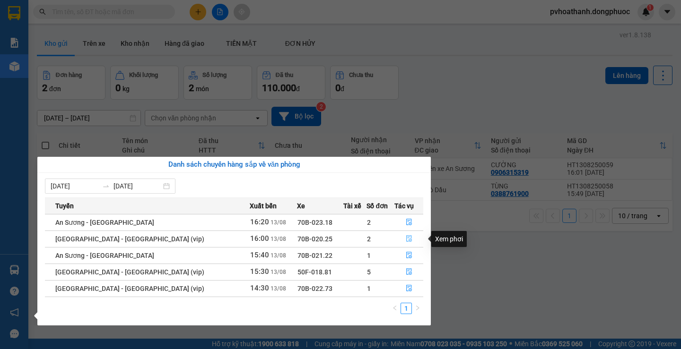
click at [406, 239] on icon "file-done" at bounding box center [409, 238] width 7 height 7
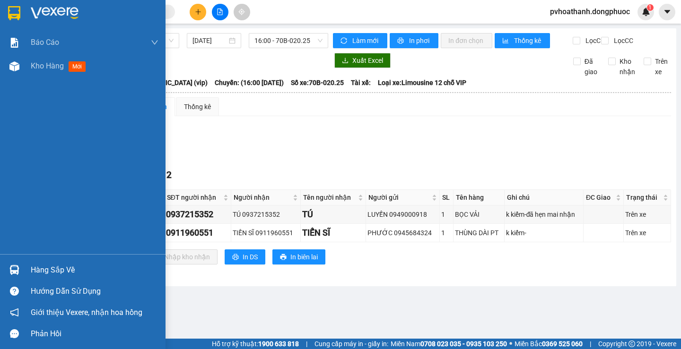
click at [48, 272] on div "Hàng sắp về" at bounding box center [95, 270] width 128 height 14
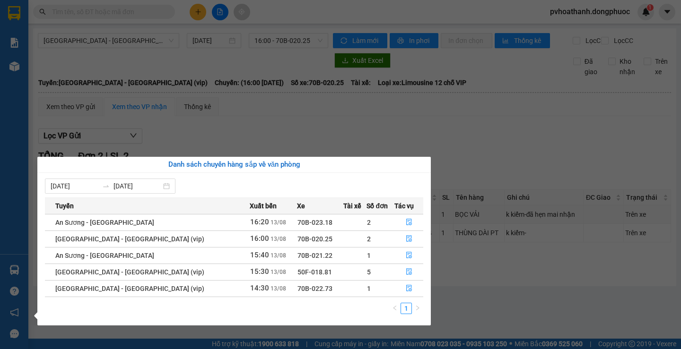
click at [490, 309] on section "Kết quả tìm kiếm ( 0 ) Bộ lọc No Data pvhoathanh.dongphuoc 1 Báo cáo Mẫu 1: Báo…" at bounding box center [340, 174] width 681 height 349
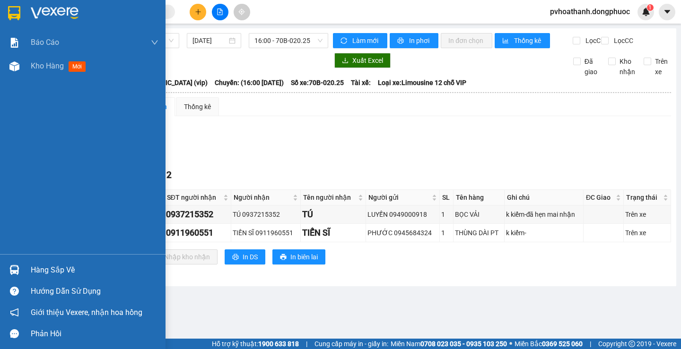
click at [36, 275] on div "Hàng sắp về" at bounding box center [95, 270] width 128 height 14
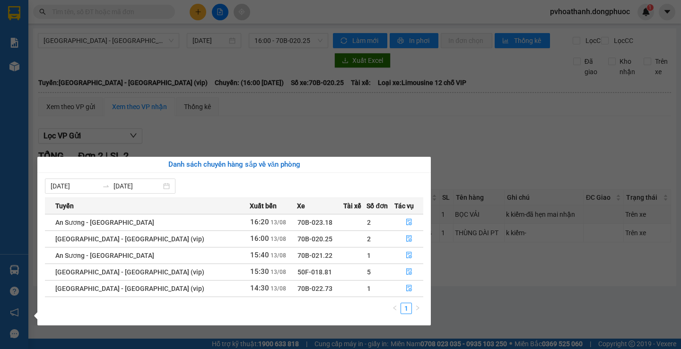
click at [452, 164] on section "Kết quả tìm kiếm ( 0 ) Bộ lọc No Data pvhoathanh.dongphuoc 1 Báo cáo Mẫu 1: Báo…" at bounding box center [340, 174] width 681 height 349
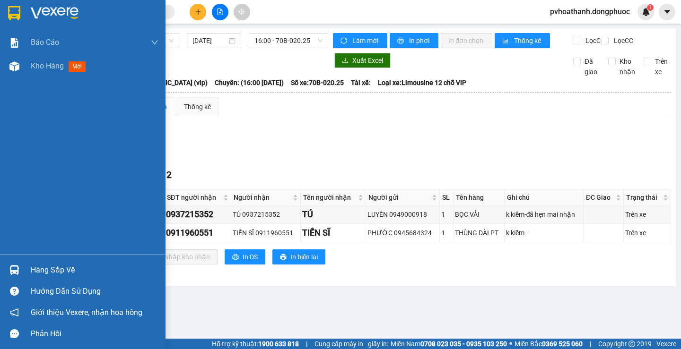
click at [25, 275] on div "Hàng sắp về" at bounding box center [82, 270] width 165 height 21
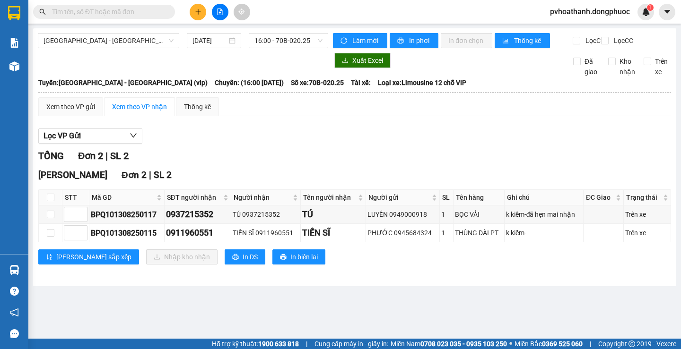
click at [464, 302] on section "Kết quả tìm kiếm ( 0 ) Bộ lọc No Data pvhoathanh.dongphuoc 1 Báo cáo Mẫu 1: Báo…" at bounding box center [340, 174] width 681 height 349
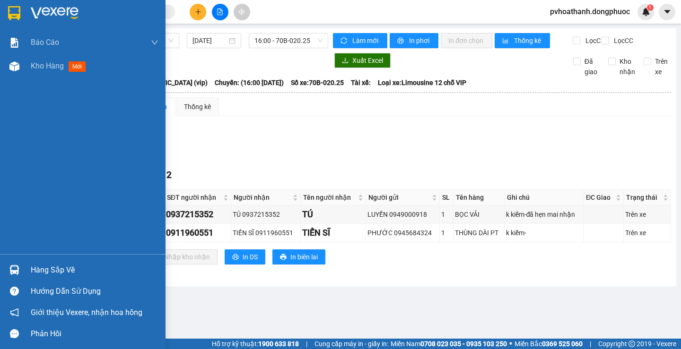
click at [19, 259] on div "Hàng sắp về Hướng dẫn sử dụng Giới thiệu Vexere, nhận hoa hồng Phản hồi" at bounding box center [82, 299] width 165 height 90
click at [68, 265] on div "Hàng sắp về" at bounding box center [95, 270] width 128 height 14
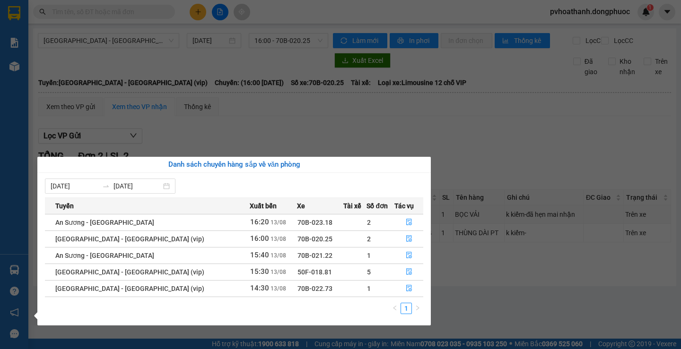
click at [470, 142] on section "Kết quả tìm kiếm ( 0 ) Bộ lọc No Data pvhoathanh.dongphuoc 1 Báo cáo Mẫu 1: Báo…" at bounding box center [340, 174] width 681 height 349
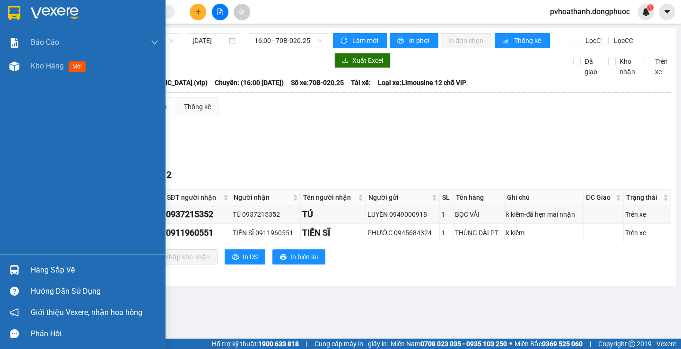
click at [20, 271] on div at bounding box center [14, 270] width 17 height 17
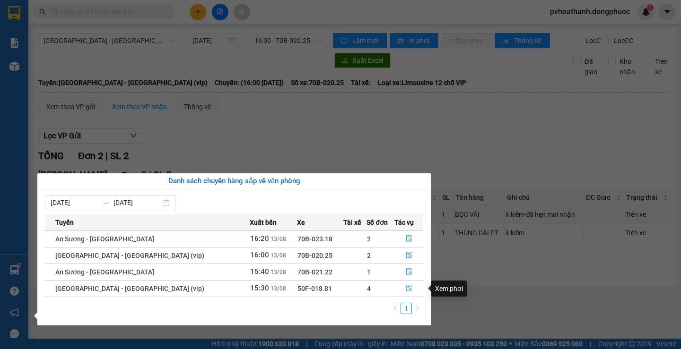
click at [406, 286] on icon "file-done" at bounding box center [409, 288] width 7 height 7
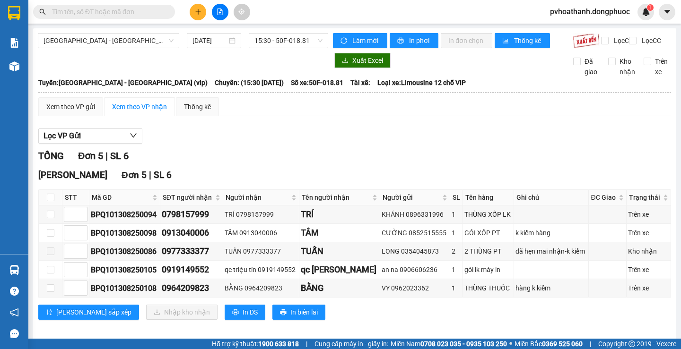
click at [296, 164] on div "TỔNG Đơn 5 | SL 6" at bounding box center [354, 156] width 633 height 15
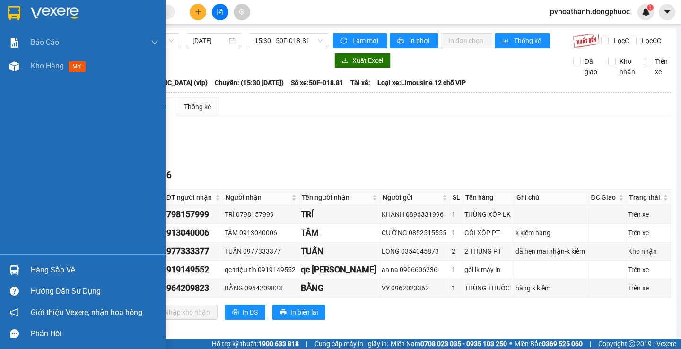
click at [44, 268] on div "Hàng sắp về" at bounding box center [95, 270] width 128 height 14
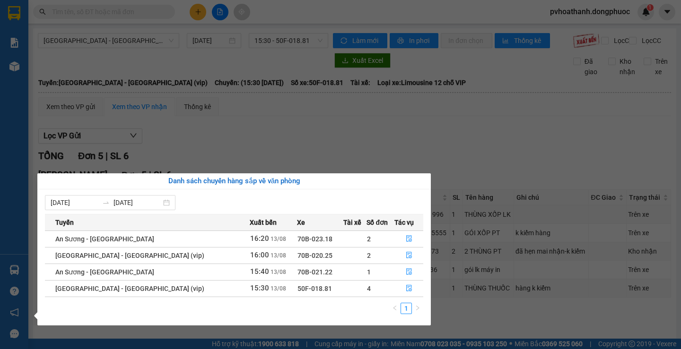
click at [373, 146] on section "Kết quả tìm kiếm ( 0 ) Bộ lọc No Data pvhoathanh.dongphuoc 1 Báo cáo Mẫu 1: Báo…" at bounding box center [340, 174] width 681 height 349
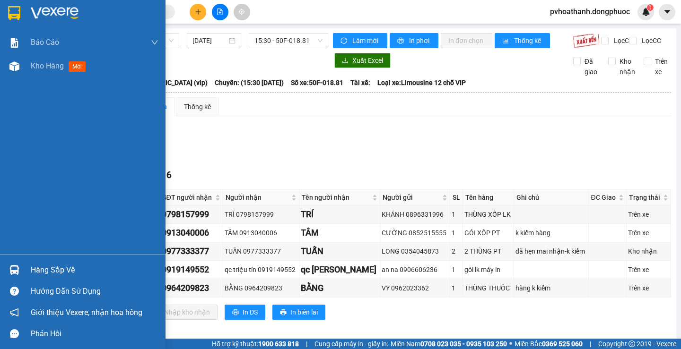
click at [33, 271] on div "Hàng sắp về" at bounding box center [95, 270] width 128 height 14
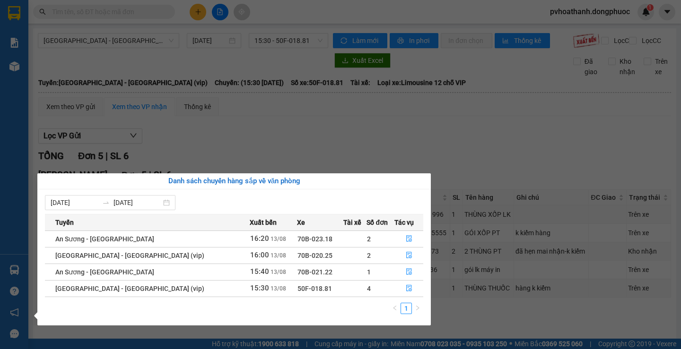
click at [398, 135] on section "Kết quả tìm kiếm ( 0 ) Bộ lọc No Data pvhoathanh.dongphuoc 1 Báo cáo Mẫu 1: Báo…" at bounding box center [340, 174] width 681 height 349
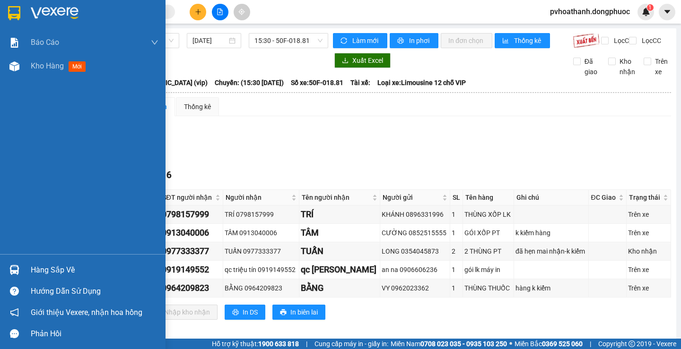
click at [26, 270] on div "Hàng sắp về" at bounding box center [82, 270] width 165 height 21
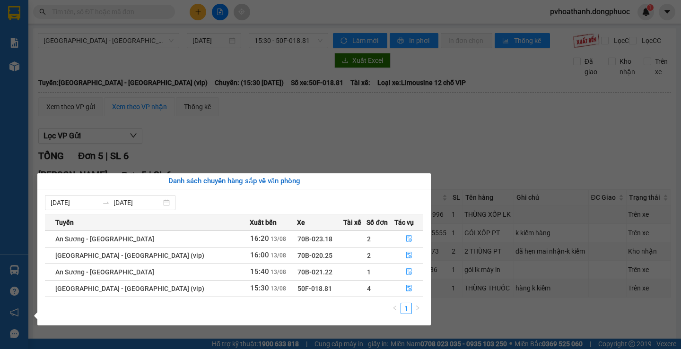
click at [328, 138] on section "Kết quả tìm kiếm ( 0 ) Bộ lọc No Data pvhoathanh.dongphuoc 1 Báo cáo Mẫu 1: Báo…" at bounding box center [340, 174] width 681 height 349
